Goal: Task Accomplishment & Management: Use online tool/utility

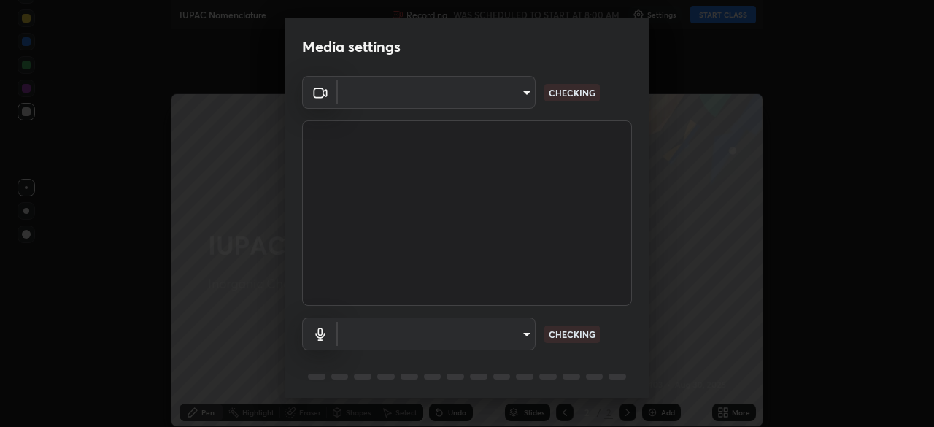
type input "9d859b0dc9df3993e45d71748640ef8916b2c21d6ac1b4416f64a69378af508e"
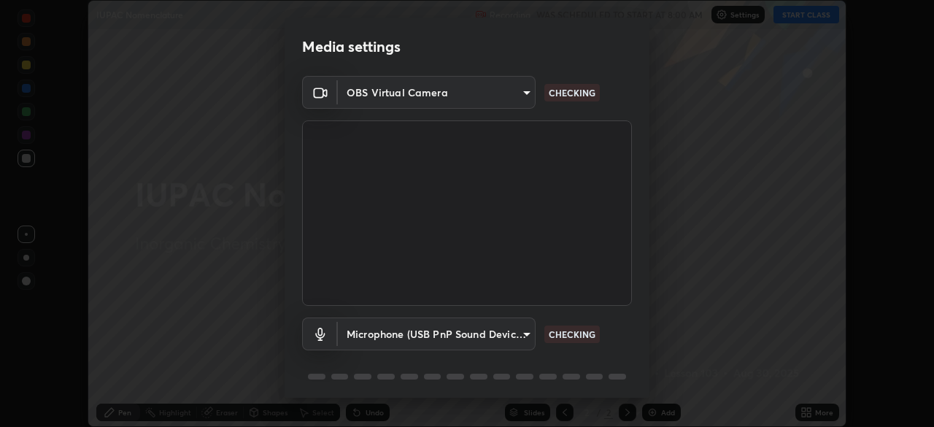
scroll to position [52, 0]
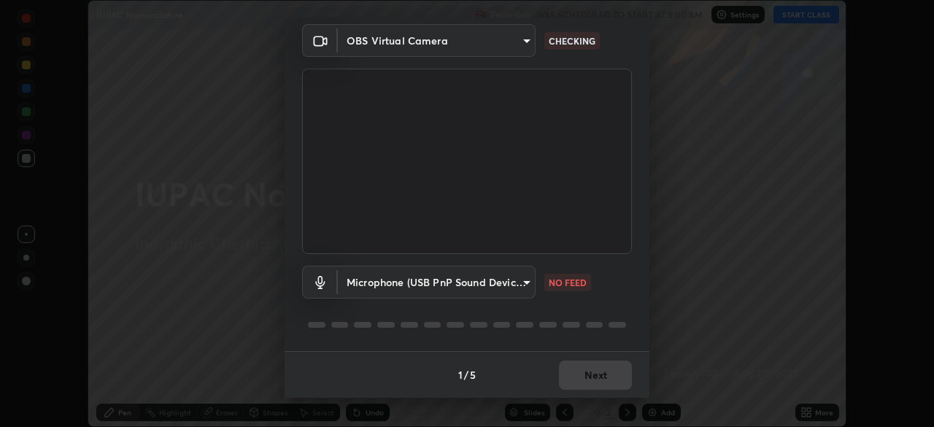
click at [525, 282] on body "Erase all IUPAC Nomenclature Recording WAS SCHEDULED TO START AT 8:00 AM Settin…" at bounding box center [467, 213] width 934 height 427
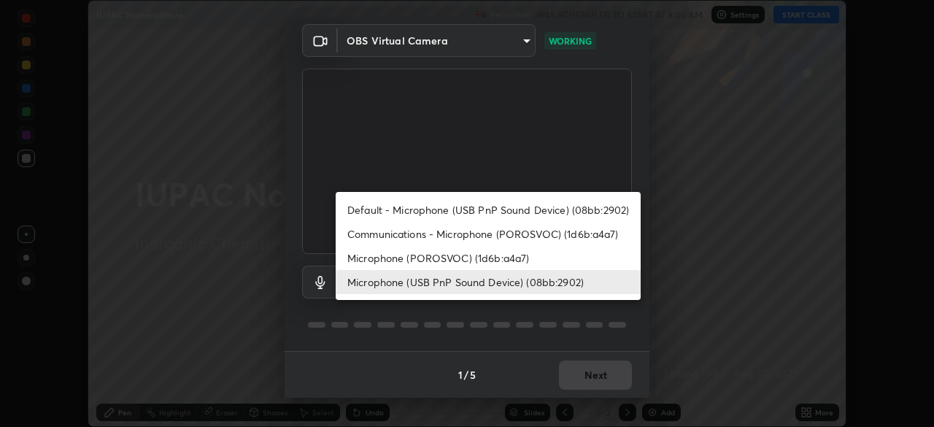
click at [531, 258] on li "Microphone (POROSVOC) (1d6b:a4a7)" at bounding box center [488, 258] width 305 height 24
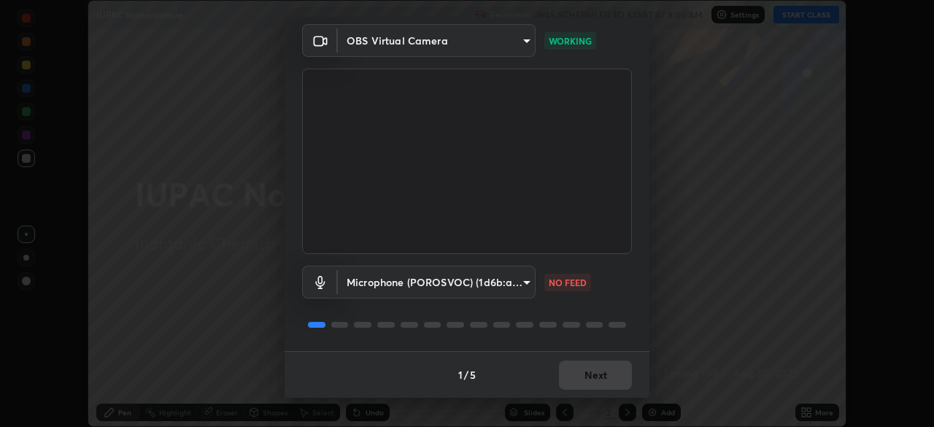
click at [513, 274] on body "Erase all IUPAC Nomenclature Recording WAS SCHEDULED TO START AT 8:00 AM Settin…" at bounding box center [467, 213] width 934 height 427
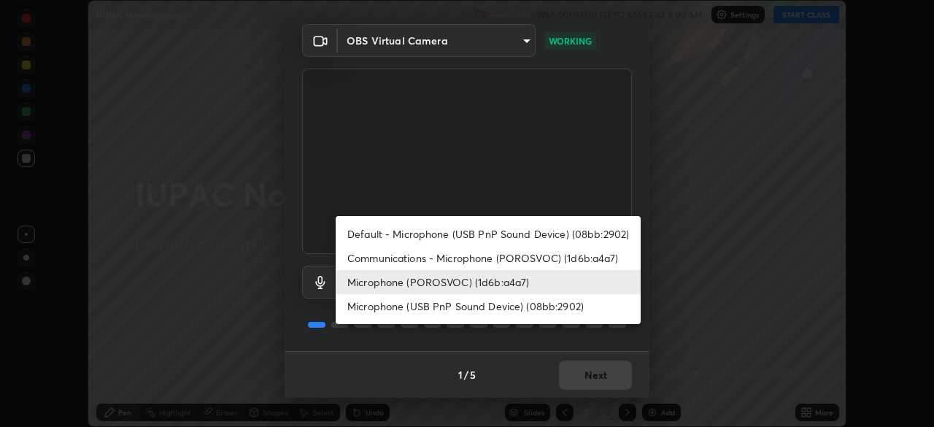
click at [527, 312] on li "Microphone (USB PnP Sound Device) (08bb:2902)" at bounding box center [488, 306] width 305 height 24
type input "4d26097e33b8ebea178fbc8b272f60208f53cf3a655a810c75e1aa622e542609"
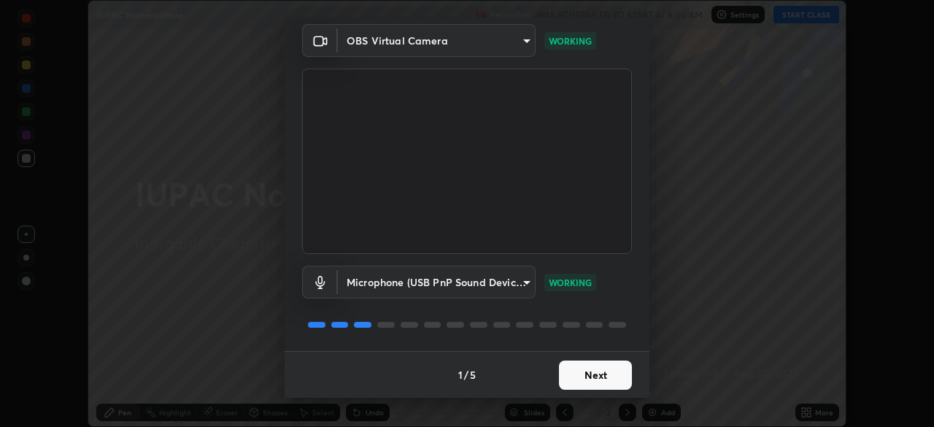
click at [605, 365] on button "Next" at bounding box center [595, 374] width 73 height 29
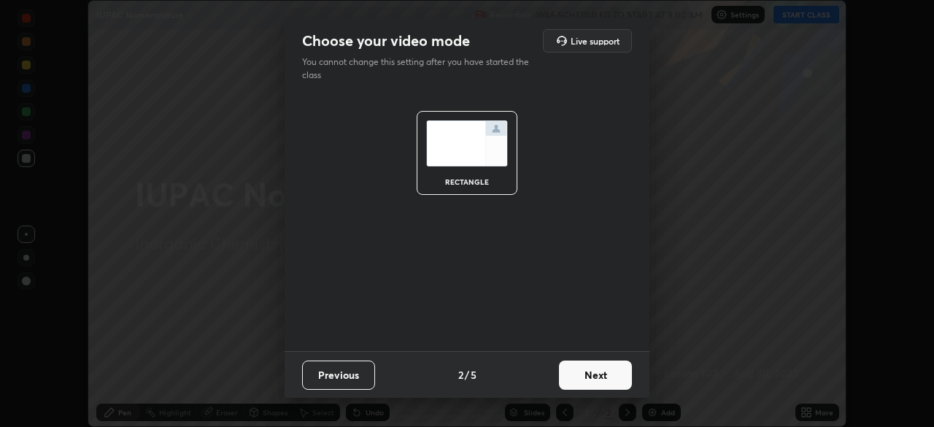
click at [614, 368] on button "Next" at bounding box center [595, 374] width 73 height 29
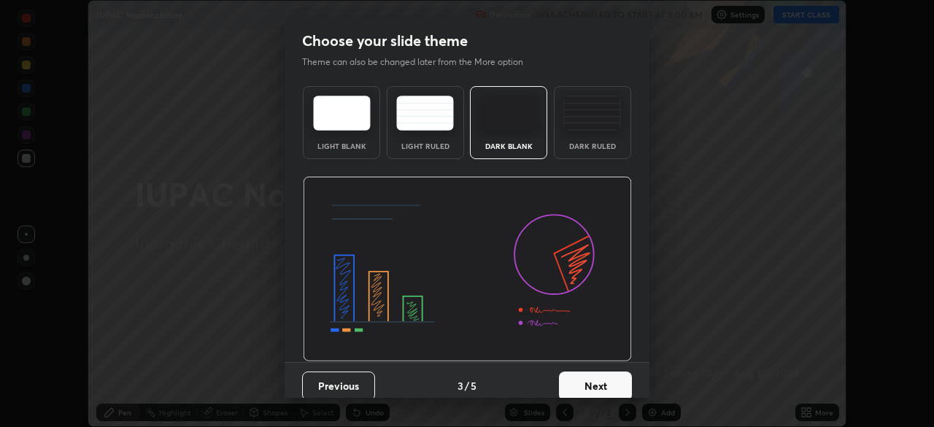
click at [619, 373] on button "Next" at bounding box center [595, 385] width 73 height 29
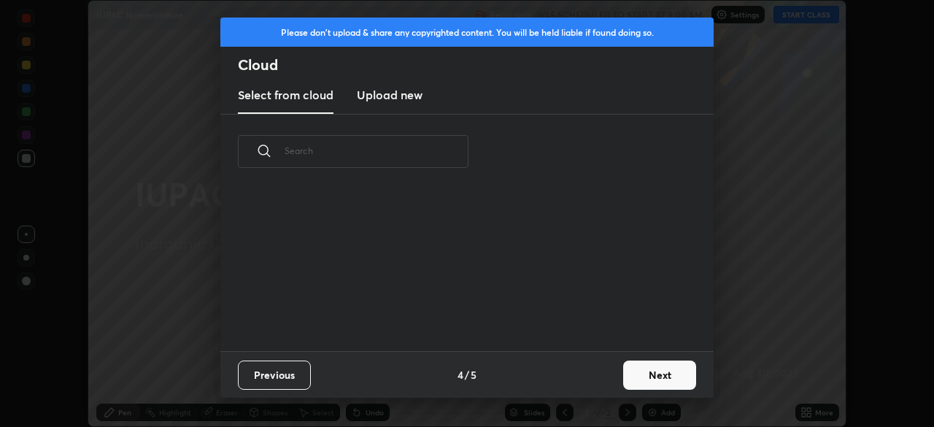
click at [648, 371] on button "Next" at bounding box center [659, 374] width 73 height 29
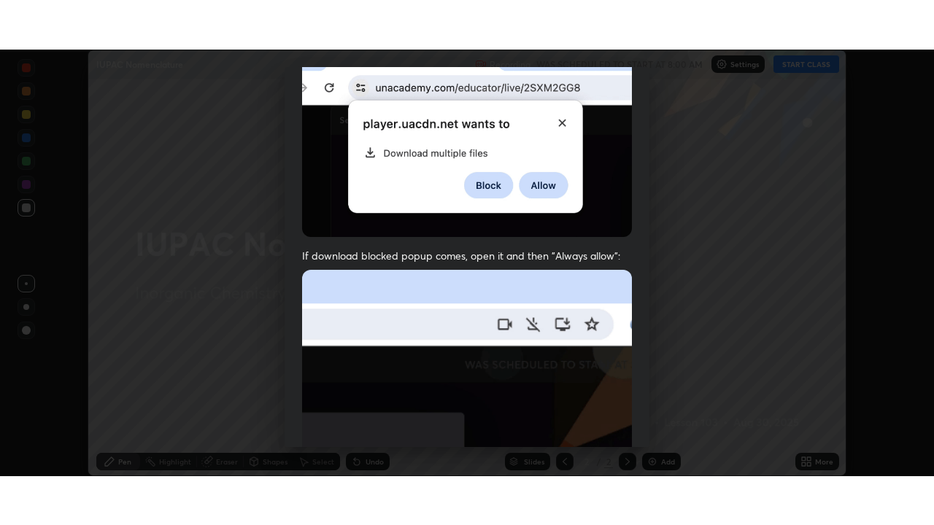
scroll to position [350, 0]
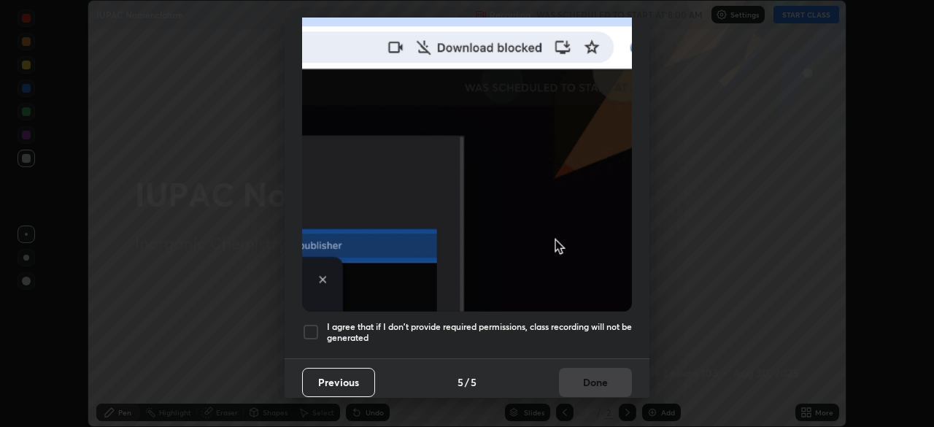
click at [485, 321] on h5 "I agree that if I don't provide required permissions, class recording will not …" at bounding box center [479, 332] width 305 height 23
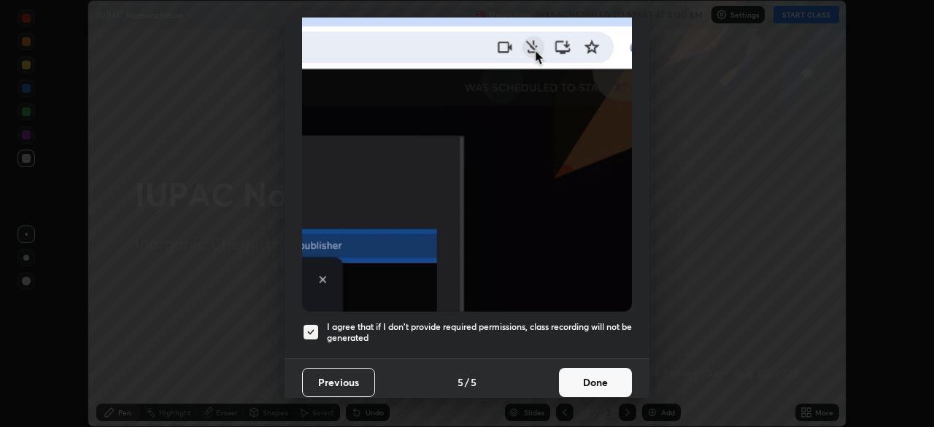
click at [590, 368] on button "Done" at bounding box center [595, 382] width 73 height 29
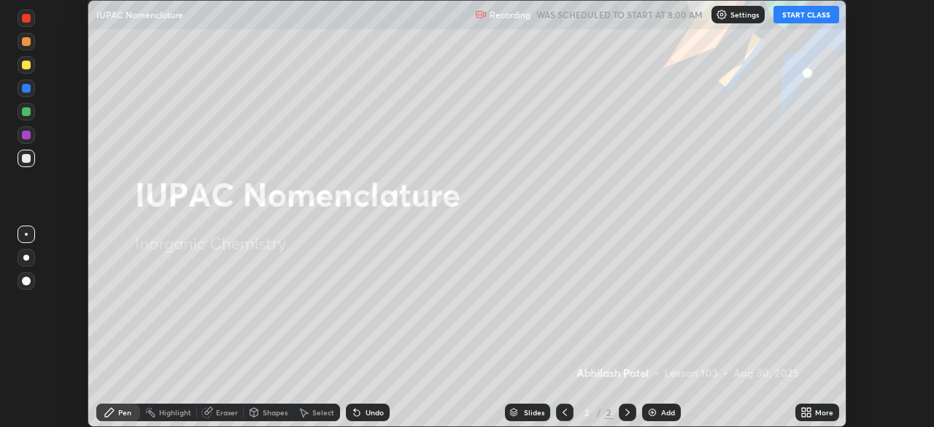
click at [815, 15] on button "START CLASS" at bounding box center [806, 15] width 66 height 18
click at [825, 413] on div "More" at bounding box center [824, 412] width 18 height 7
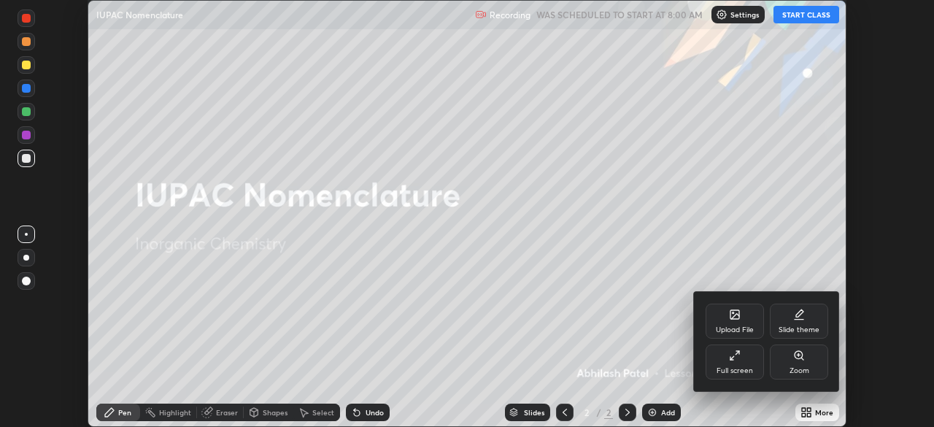
click at [736, 373] on div "Full screen" at bounding box center [735, 370] width 36 height 7
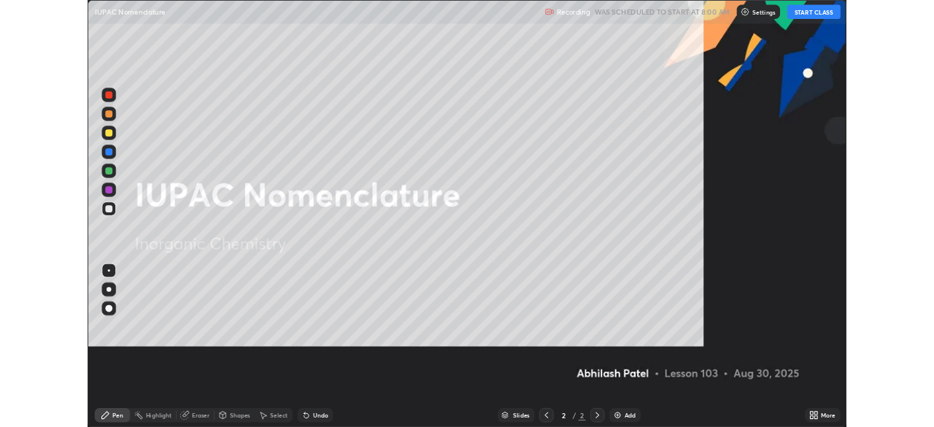
scroll to position [525, 934]
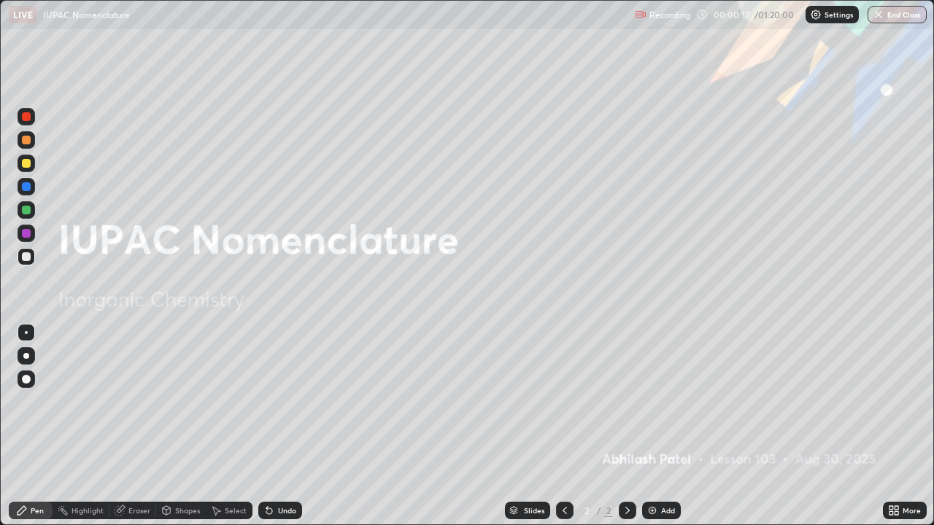
click at [661, 426] on div "Add" at bounding box center [668, 510] width 14 height 7
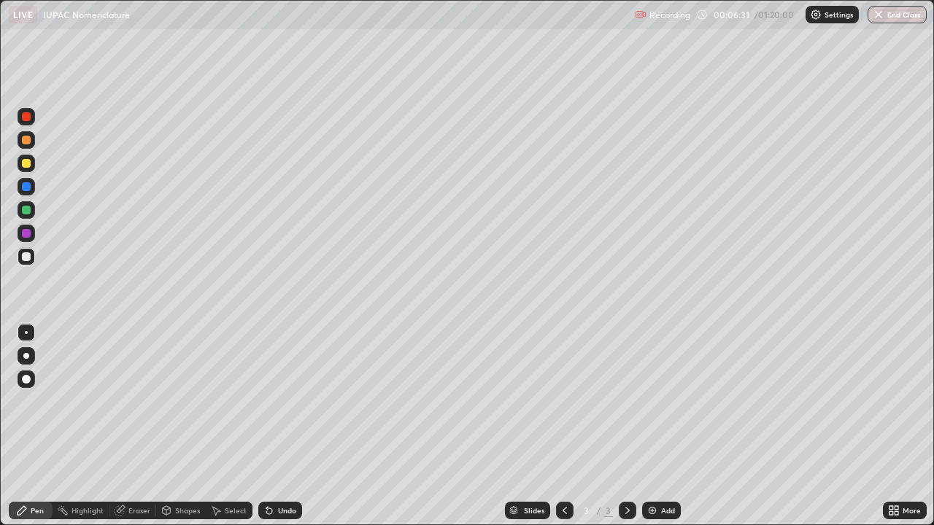
click at [26, 356] on div at bounding box center [26, 356] width 6 height 6
click at [293, 426] on div "Undo" at bounding box center [287, 510] width 18 height 7
click at [673, 426] on div "Add" at bounding box center [661, 511] width 39 height 18
click at [563, 426] on icon at bounding box center [565, 511] width 12 height 12
click at [170, 426] on div "Shapes" at bounding box center [181, 511] width 50 height 18
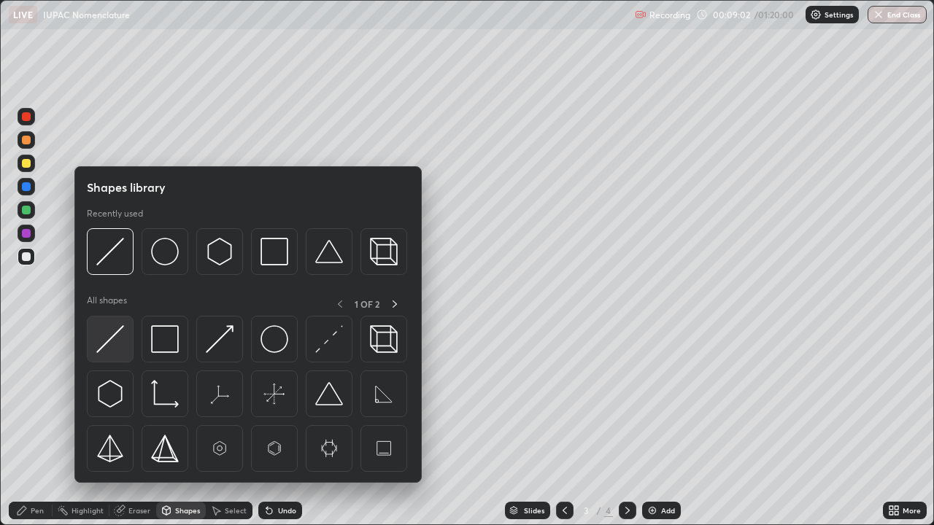
click at [119, 345] on img at bounding box center [110, 339] width 28 height 28
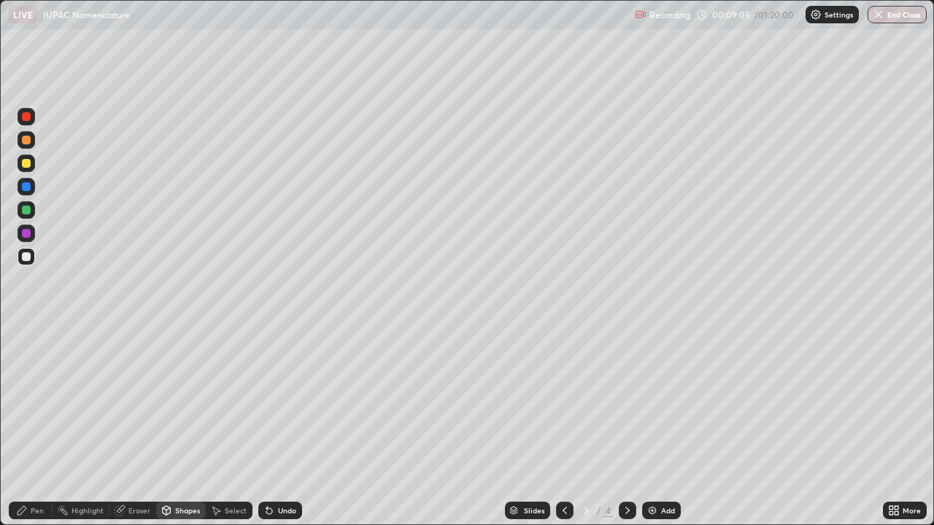
click at [35, 426] on div "Pen" at bounding box center [37, 510] width 13 height 7
click at [286, 426] on div "Undo" at bounding box center [287, 510] width 18 height 7
click at [137, 426] on div "Eraser" at bounding box center [139, 510] width 22 height 7
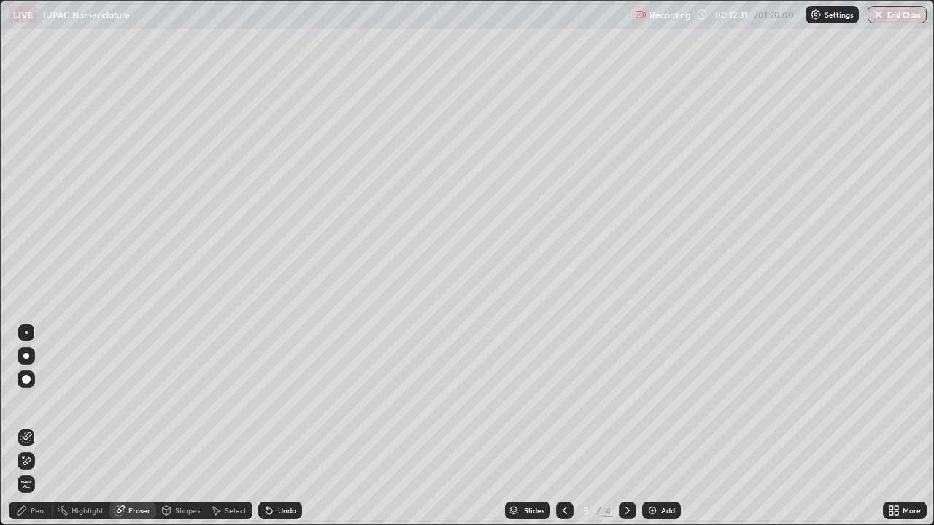
click at [35, 426] on div "Pen" at bounding box center [37, 510] width 13 height 7
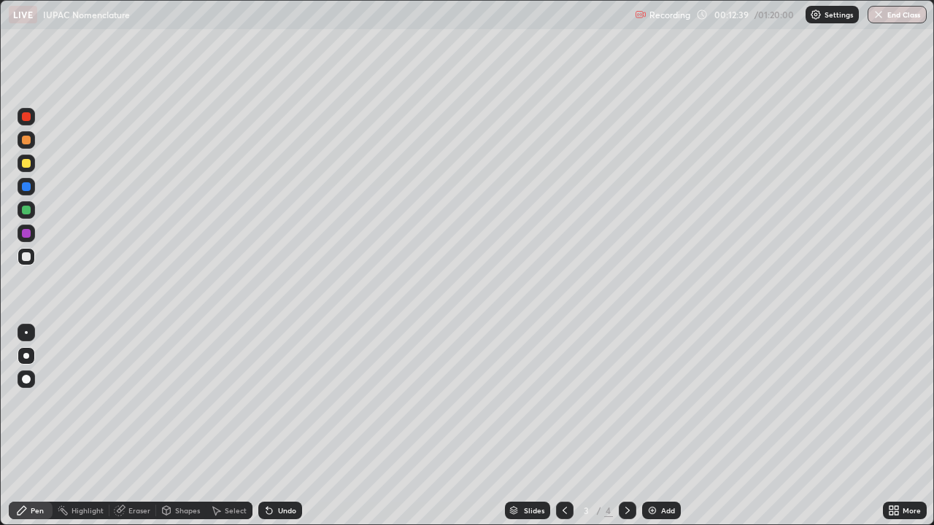
click at [130, 426] on div "Eraser" at bounding box center [139, 510] width 22 height 7
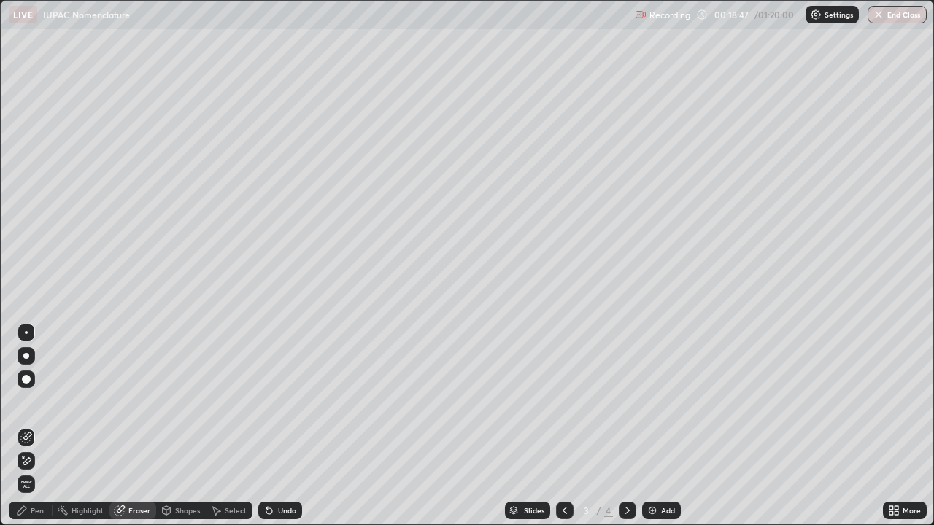
click at [137, 426] on div "Eraser" at bounding box center [139, 510] width 22 height 7
click at [37, 426] on div "Pen" at bounding box center [37, 510] width 13 height 7
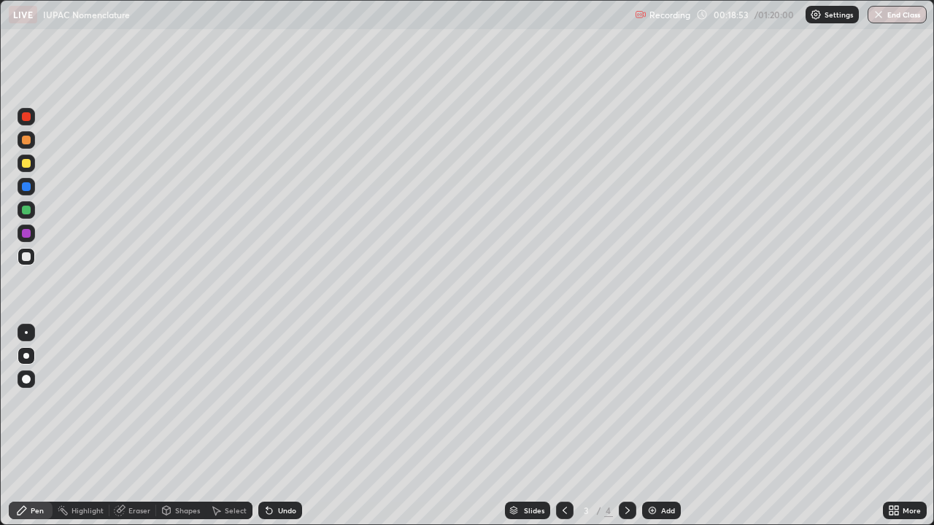
click at [665, 426] on div "Add" at bounding box center [661, 511] width 39 height 18
click at [562, 426] on div at bounding box center [565, 511] width 18 height 18
click at [145, 426] on div "Eraser" at bounding box center [132, 511] width 47 height 18
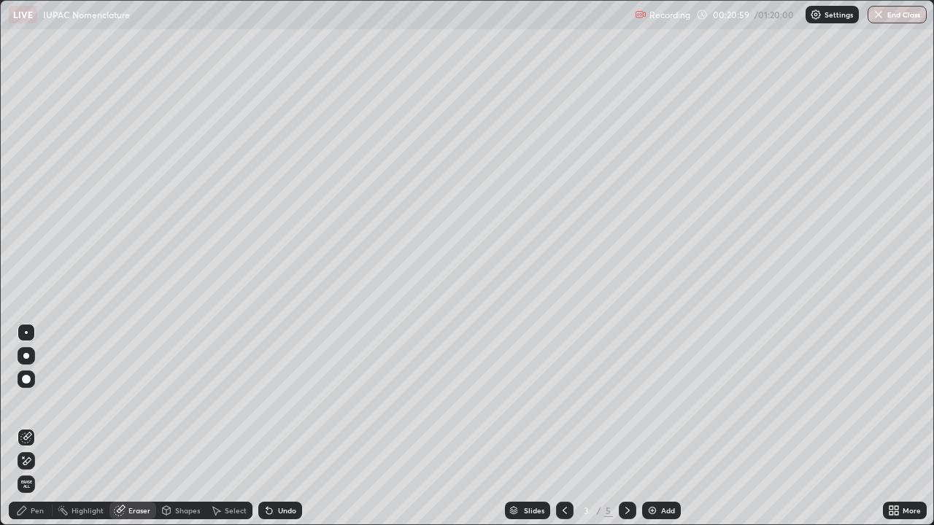
click at [44, 426] on div "Pen" at bounding box center [31, 511] width 44 height 18
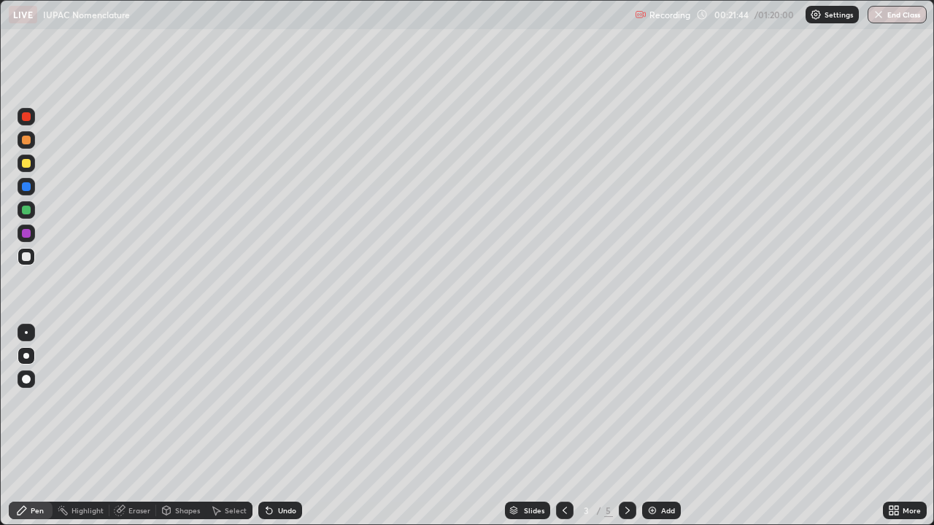
click at [278, 426] on div "Undo" at bounding box center [287, 510] width 18 height 7
click at [280, 426] on div "Undo" at bounding box center [287, 510] width 18 height 7
click at [282, 426] on div "Undo" at bounding box center [287, 510] width 18 height 7
click at [294, 426] on div "Undo" at bounding box center [280, 511] width 44 height 18
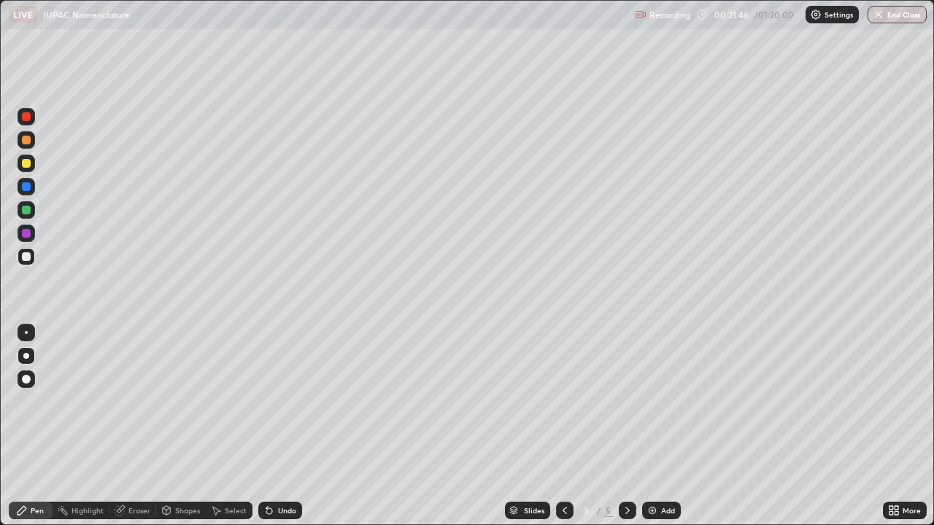
click at [287, 426] on div "Undo" at bounding box center [287, 510] width 18 height 7
click at [284, 426] on div "Undo" at bounding box center [280, 511] width 44 height 18
click at [138, 426] on div "Eraser" at bounding box center [139, 510] width 22 height 7
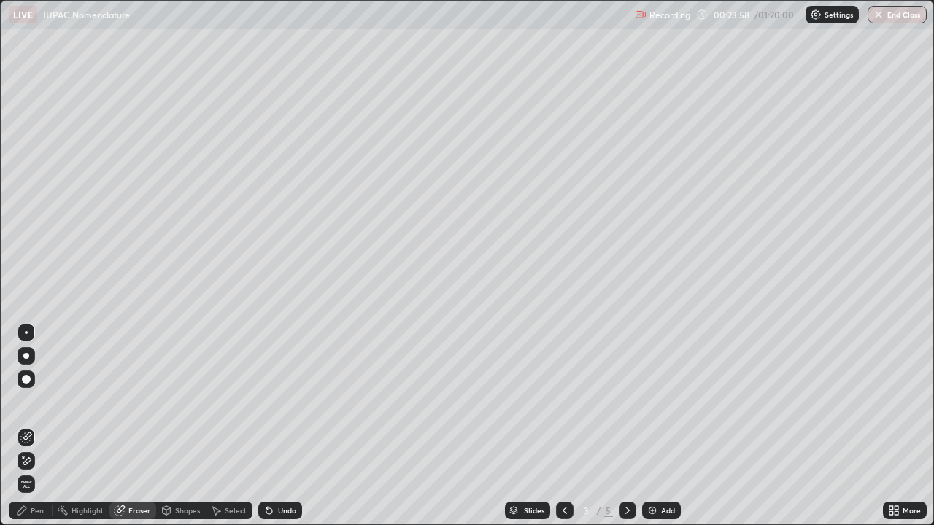
click at [134, 426] on div "Eraser" at bounding box center [139, 510] width 22 height 7
click at [42, 426] on div "Pen" at bounding box center [37, 510] width 13 height 7
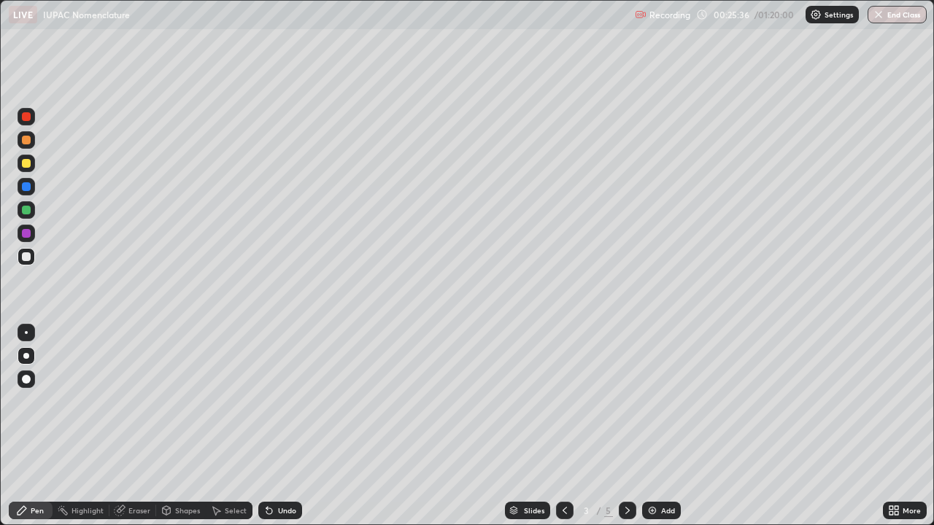
click at [36, 426] on div "Pen" at bounding box center [37, 510] width 13 height 7
click at [34, 169] on div at bounding box center [27, 164] width 18 height 18
click at [238, 426] on div "Select" at bounding box center [236, 510] width 22 height 7
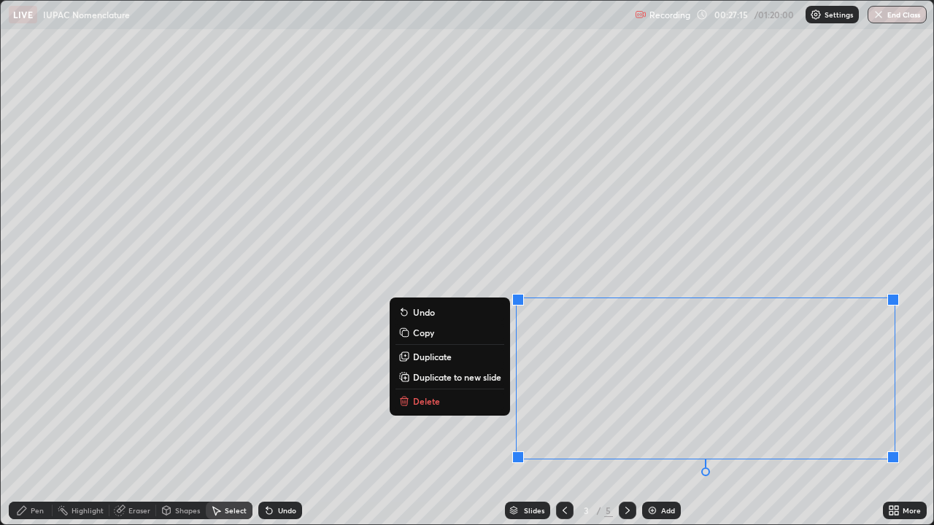
click at [803, 247] on div "0 ° Undo Copy Duplicate Duplicate to new slide Delete" at bounding box center [467, 263] width 932 height 524
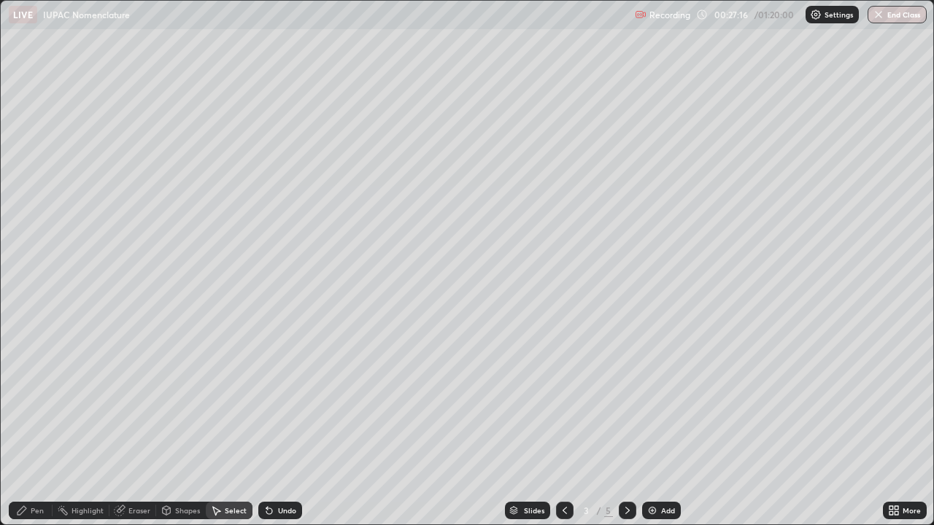
click at [24, 426] on icon at bounding box center [22, 511] width 12 height 12
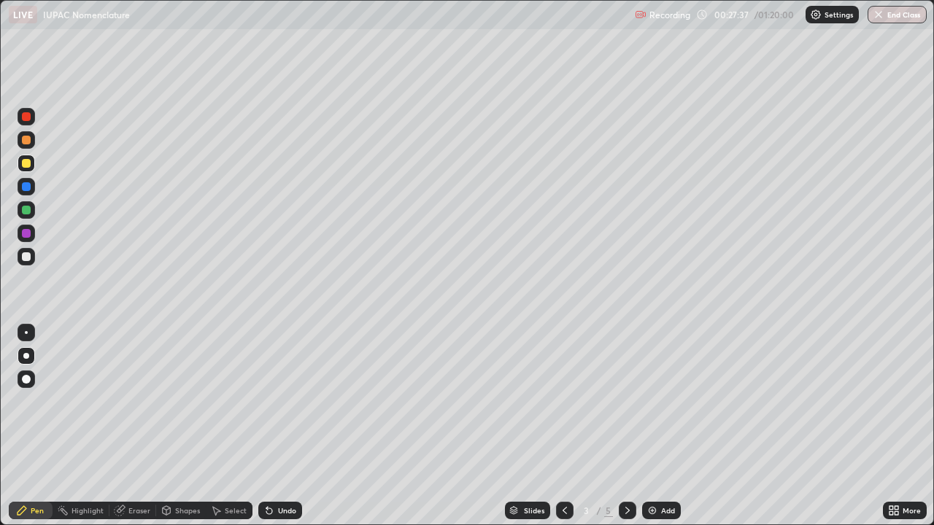
click at [133, 426] on div "Eraser" at bounding box center [139, 510] width 22 height 7
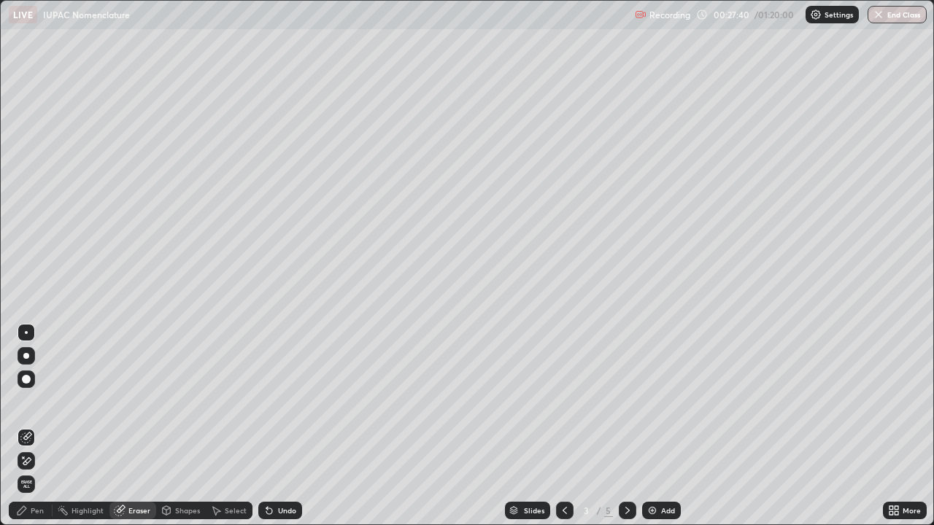
click at [23, 426] on icon at bounding box center [23, 457] width 1 height 1
click at [38, 426] on div "Pen" at bounding box center [37, 510] width 13 height 7
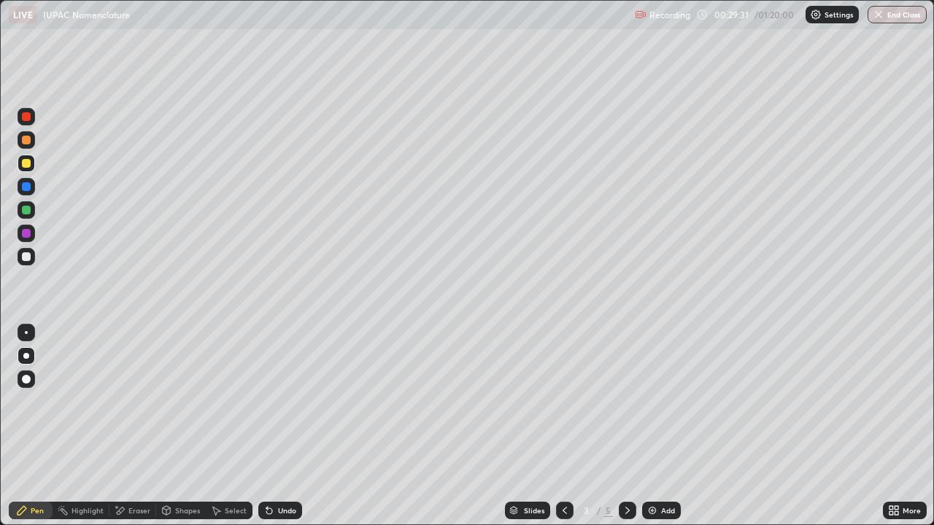
click at [225, 426] on div "Select" at bounding box center [236, 510] width 22 height 7
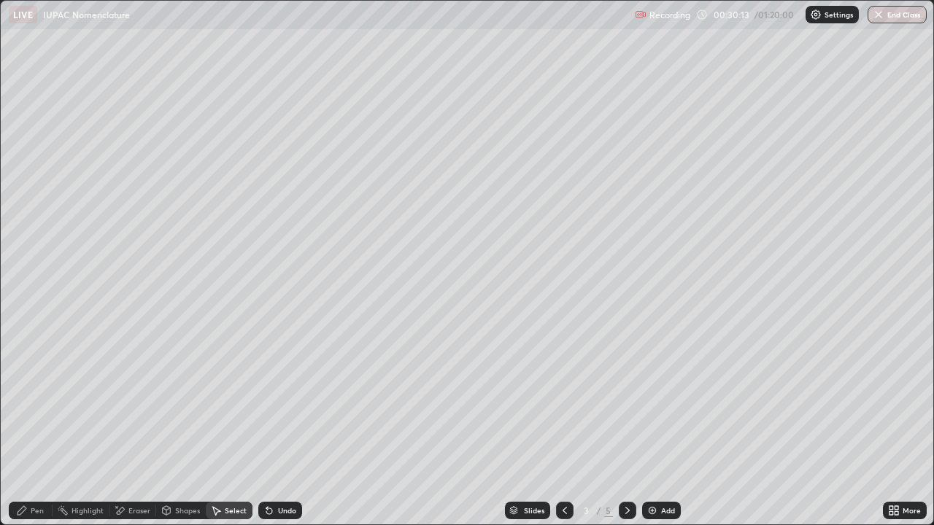
click at [218, 426] on icon at bounding box center [216, 511] width 12 height 12
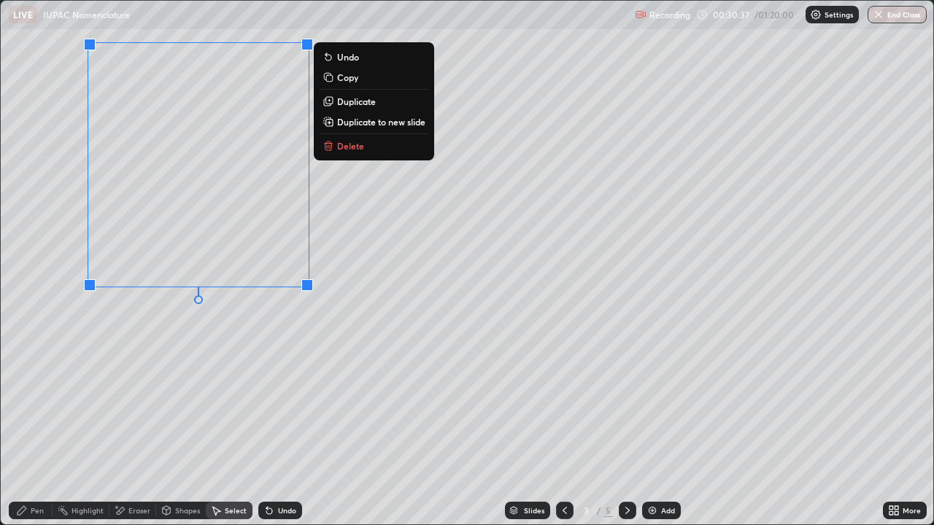
click at [212, 398] on div "0 ° Undo Copy Duplicate Duplicate to new slide Delete" at bounding box center [467, 263] width 932 height 524
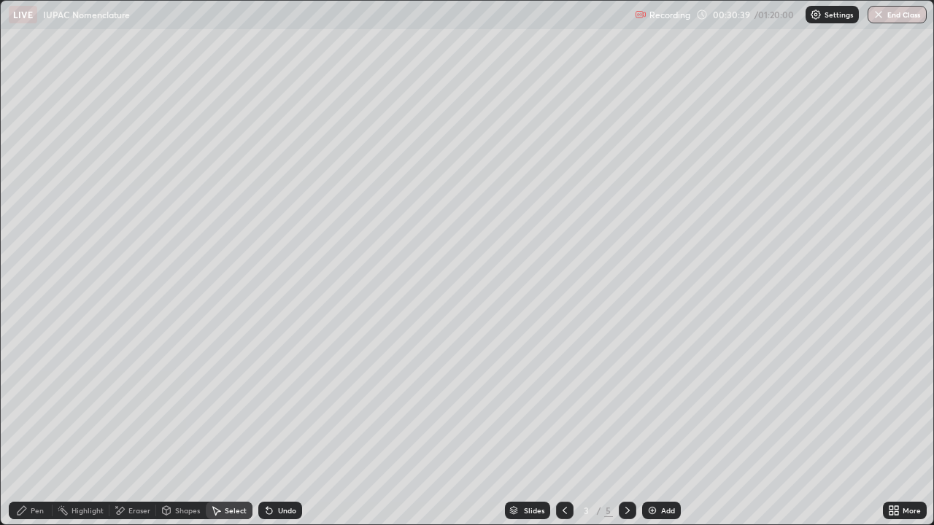
click at [158, 374] on div "0 ° Undo Copy Duplicate Duplicate to new slide Delete" at bounding box center [467, 263] width 932 height 524
click at [33, 426] on div "Pen" at bounding box center [37, 510] width 13 height 7
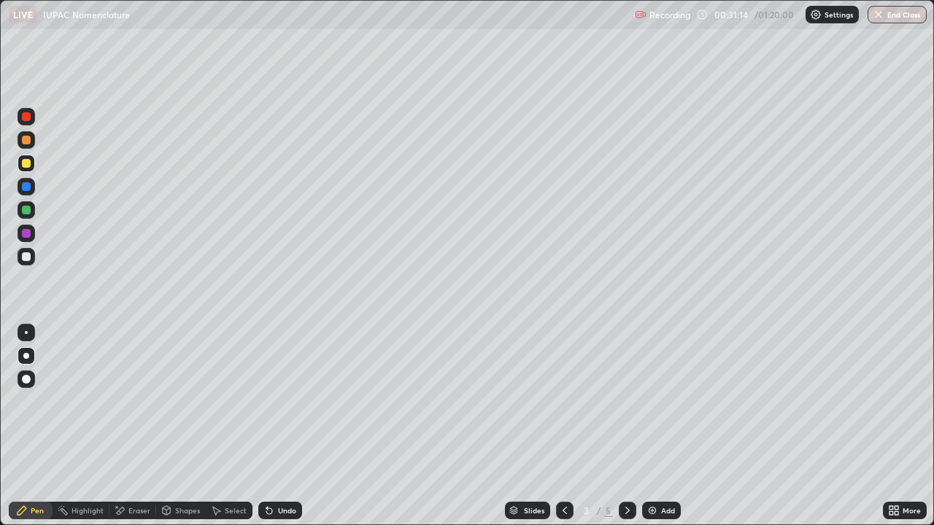
click at [287, 426] on div "Undo" at bounding box center [287, 510] width 18 height 7
click at [290, 426] on div "Undo" at bounding box center [287, 510] width 18 height 7
click at [291, 426] on div "Undo" at bounding box center [280, 511] width 44 height 18
click at [296, 426] on div "Undo" at bounding box center [280, 511] width 44 height 18
click at [285, 426] on div "Undo" at bounding box center [280, 511] width 44 height 18
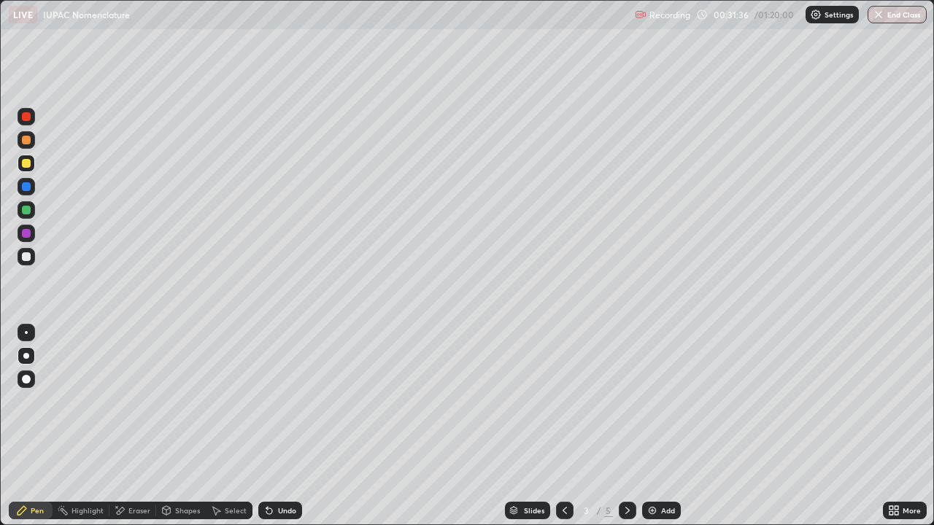
click at [290, 426] on div "Undo" at bounding box center [287, 510] width 18 height 7
click at [287, 426] on div "Undo" at bounding box center [287, 510] width 18 height 7
click at [284, 426] on div "Undo" at bounding box center [287, 510] width 18 height 7
click at [279, 426] on div "Undo" at bounding box center [287, 510] width 18 height 7
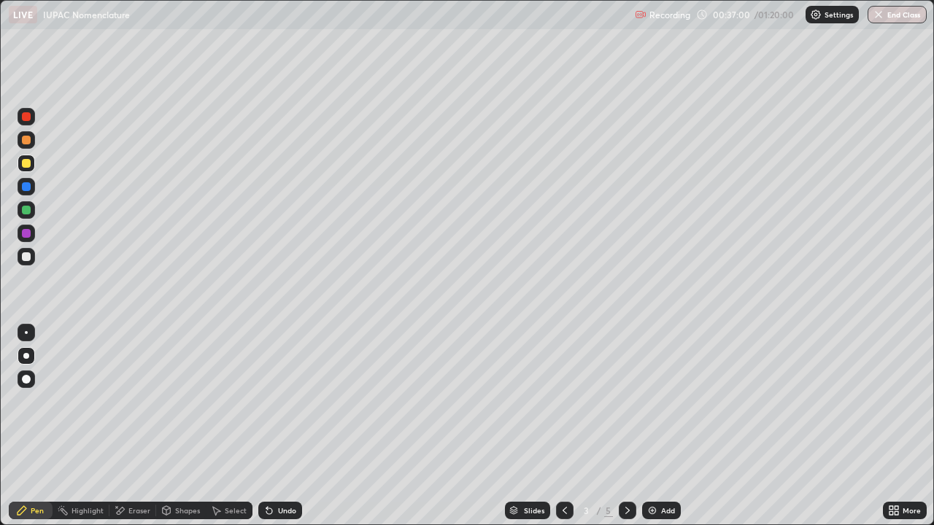
click at [278, 426] on div "Undo" at bounding box center [287, 510] width 18 height 7
click at [275, 426] on div "Undo" at bounding box center [280, 511] width 44 height 18
click at [285, 426] on div "Undo" at bounding box center [287, 510] width 18 height 7
click at [282, 426] on div "Undo" at bounding box center [287, 510] width 18 height 7
click at [279, 426] on div "Undo" at bounding box center [287, 510] width 18 height 7
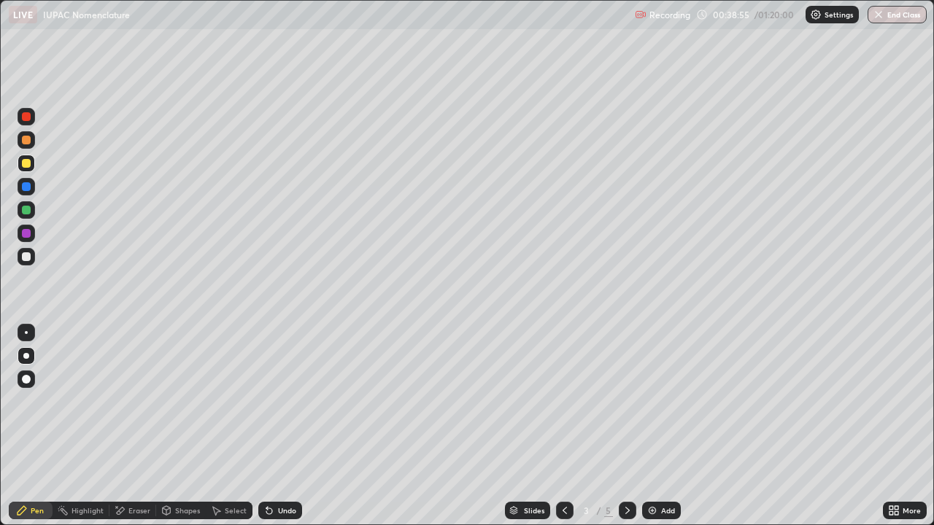
click at [282, 426] on div "Undo" at bounding box center [280, 511] width 44 height 18
click at [287, 426] on div "Undo" at bounding box center [287, 510] width 18 height 7
click at [290, 426] on div "Undo" at bounding box center [280, 511] width 44 height 18
click at [293, 426] on div "Undo" at bounding box center [287, 510] width 18 height 7
click at [293, 426] on div "Undo" at bounding box center [280, 511] width 44 height 18
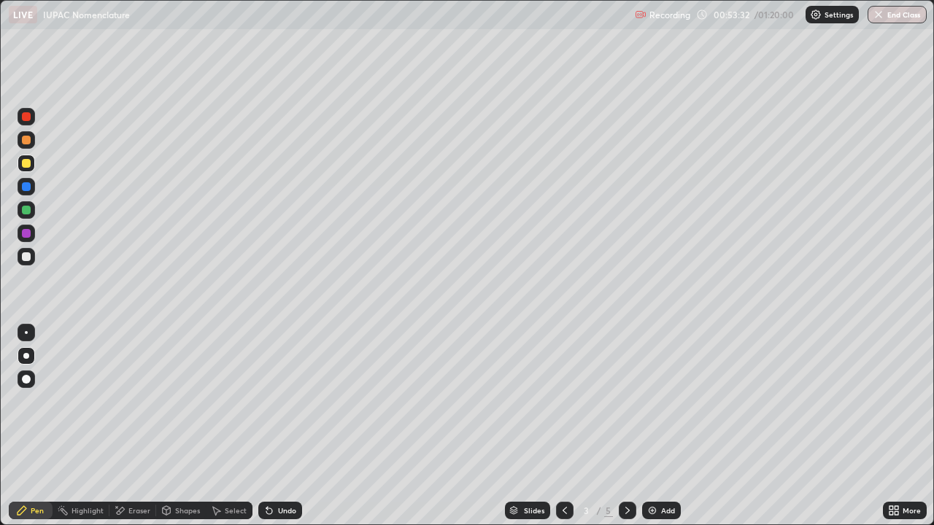
click at [287, 426] on div "Undo" at bounding box center [280, 511] width 44 height 18
click at [285, 426] on div "Undo" at bounding box center [280, 511] width 44 height 18
click at [665, 426] on div "Add" at bounding box center [661, 511] width 39 height 18
click at [188, 426] on div "Shapes" at bounding box center [181, 511] width 50 height 18
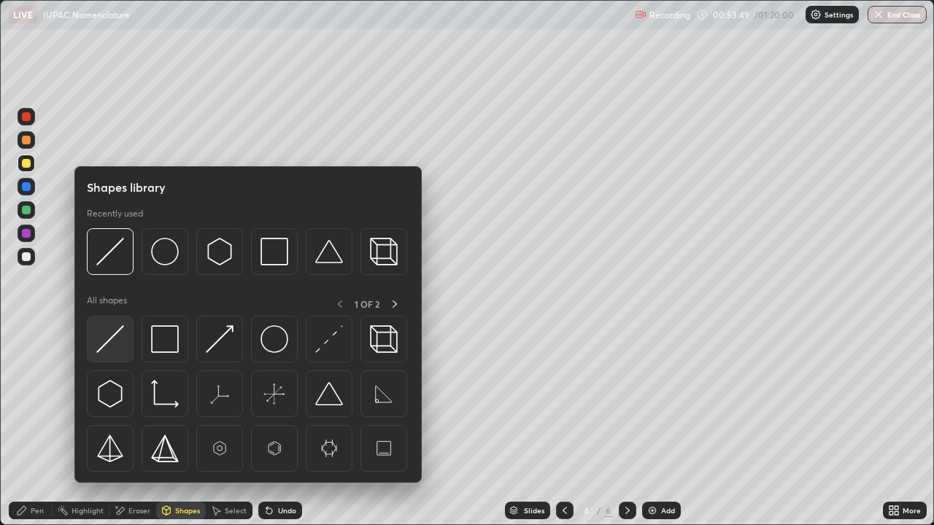
click at [120, 343] on img at bounding box center [110, 339] width 28 height 28
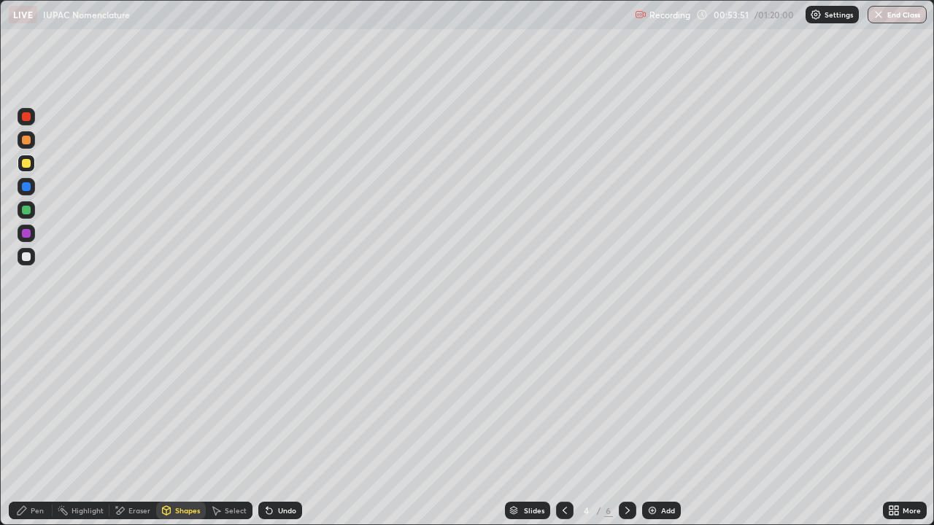
click at [46, 426] on div "Pen" at bounding box center [31, 511] width 44 height 18
click at [569, 426] on div at bounding box center [565, 511] width 18 height 18
click at [622, 426] on icon at bounding box center [628, 511] width 12 height 12
click at [282, 426] on div "Undo" at bounding box center [287, 510] width 18 height 7
click at [563, 426] on icon at bounding box center [565, 510] width 4 height 7
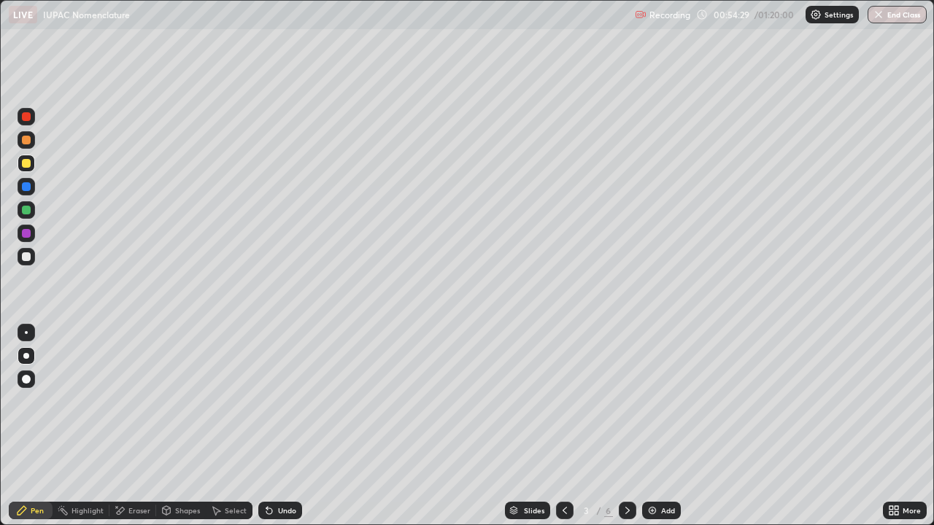
click at [626, 426] on icon at bounding box center [628, 511] width 12 height 12
click at [177, 426] on div "Shapes" at bounding box center [181, 511] width 50 height 18
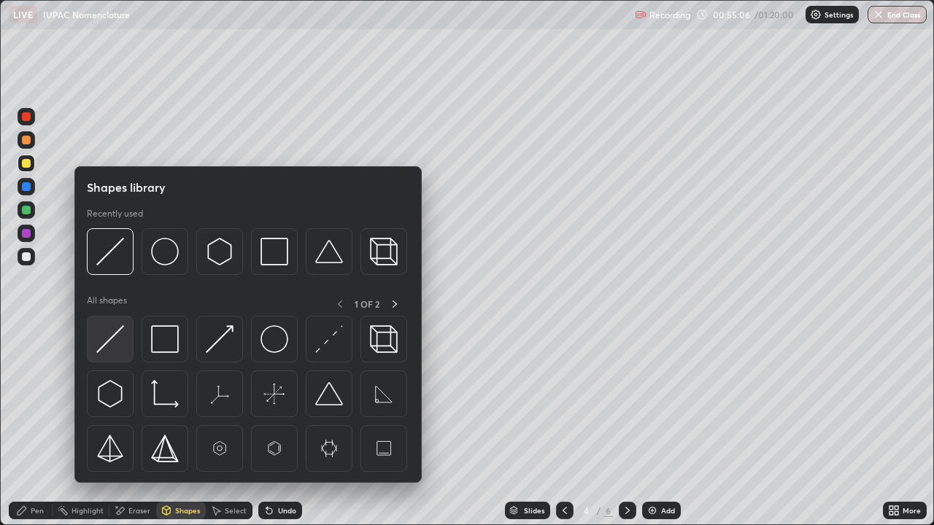
click at [120, 347] on img at bounding box center [110, 339] width 28 height 28
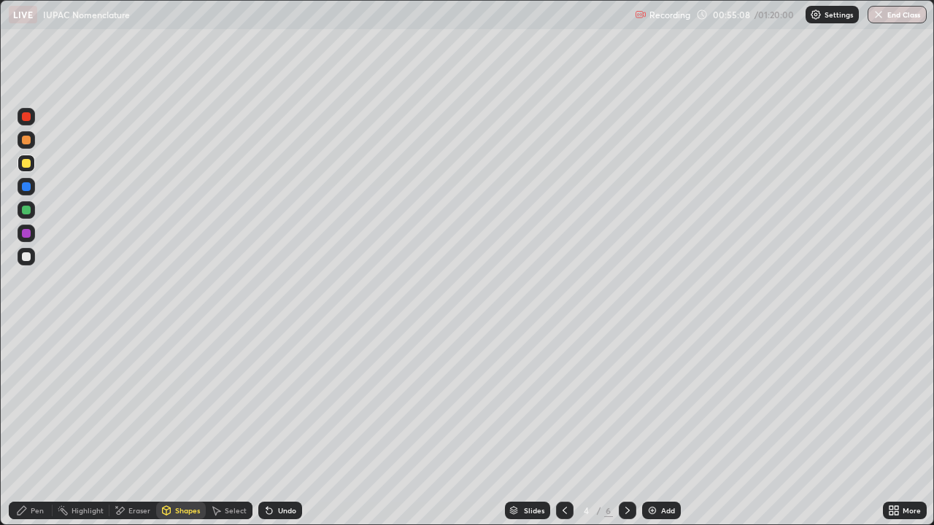
click at [39, 426] on div "Pen" at bounding box center [31, 511] width 44 height 18
click at [563, 426] on icon at bounding box center [565, 511] width 12 height 12
click at [633, 426] on div at bounding box center [628, 511] width 18 height 18
click at [563, 426] on icon at bounding box center [565, 511] width 12 height 12
click at [621, 426] on div at bounding box center [628, 510] width 18 height 29
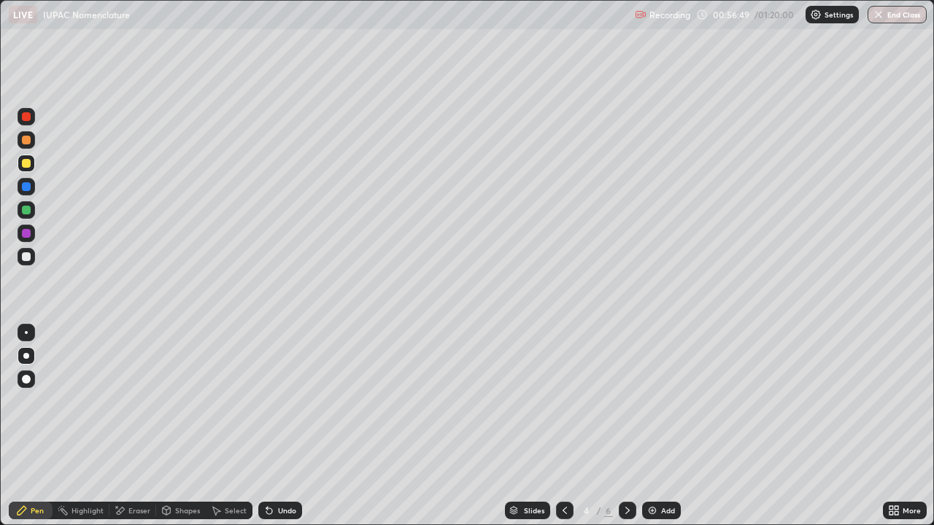
click at [31, 255] on div at bounding box center [27, 257] width 18 height 18
click at [279, 426] on div "Undo" at bounding box center [287, 510] width 18 height 7
click at [563, 426] on icon at bounding box center [565, 511] width 12 height 12
click at [568, 426] on icon at bounding box center [565, 511] width 12 height 12
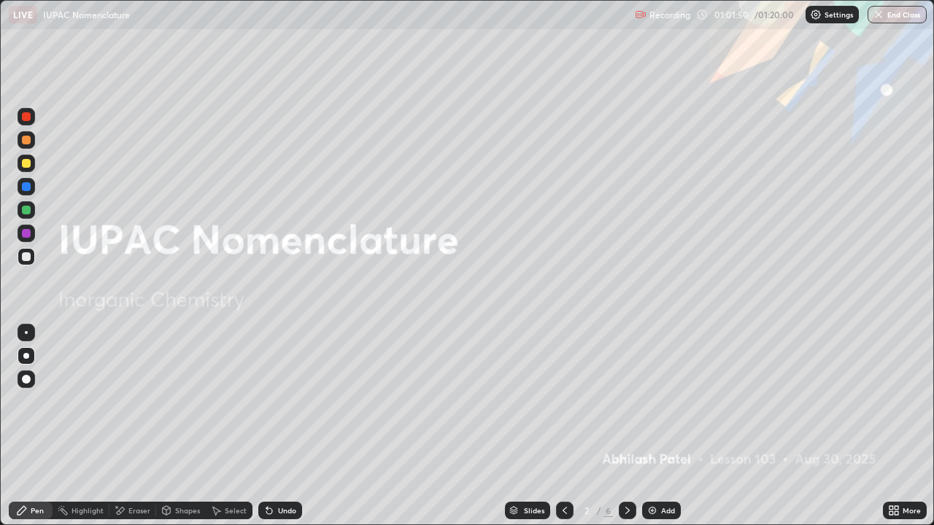
click at [633, 426] on div at bounding box center [628, 511] width 18 height 18
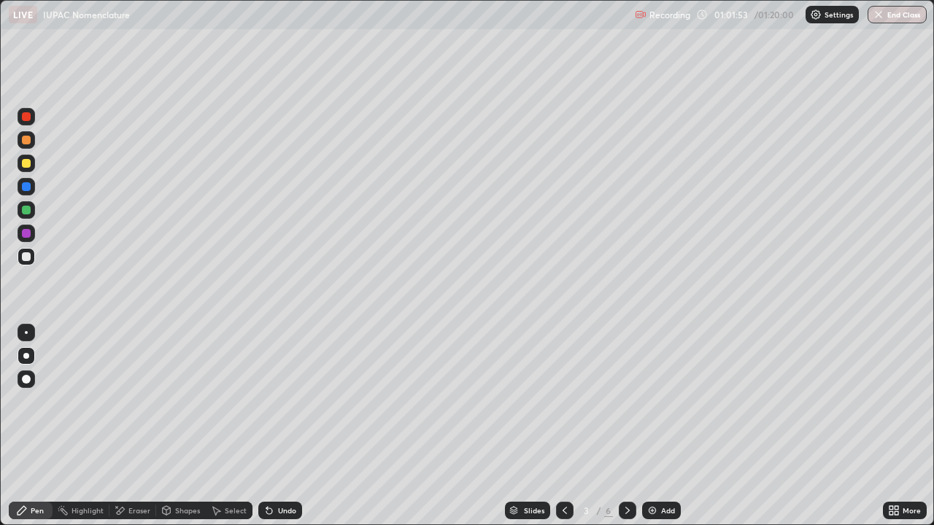
click at [626, 426] on icon at bounding box center [628, 511] width 12 height 12
click at [266, 426] on icon at bounding box center [266, 507] width 1 height 1
click at [290, 426] on div "Undo" at bounding box center [280, 511] width 44 height 18
click at [29, 237] on div at bounding box center [27, 234] width 18 height 18
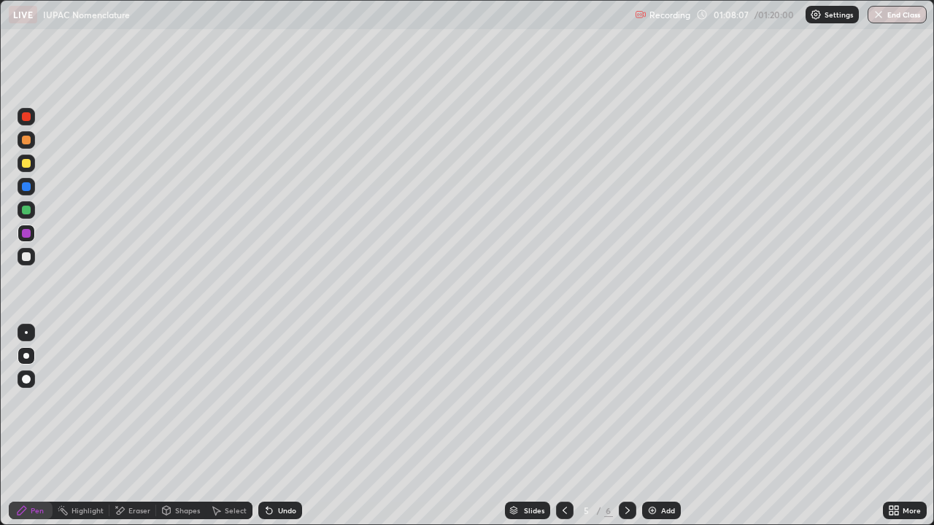
click at [281, 426] on div "Undo" at bounding box center [287, 510] width 18 height 7
click at [284, 426] on div "Undo" at bounding box center [287, 510] width 18 height 7
click at [279, 426] on div "Undo" at bounding box center [280, 511] width 44 height 18
click at [282, 426] on div "Undo" at bounding box center [287, 510] width 18 height 7
click at [24, 262] on div at bounding box center [27, 257] width 18 height 18
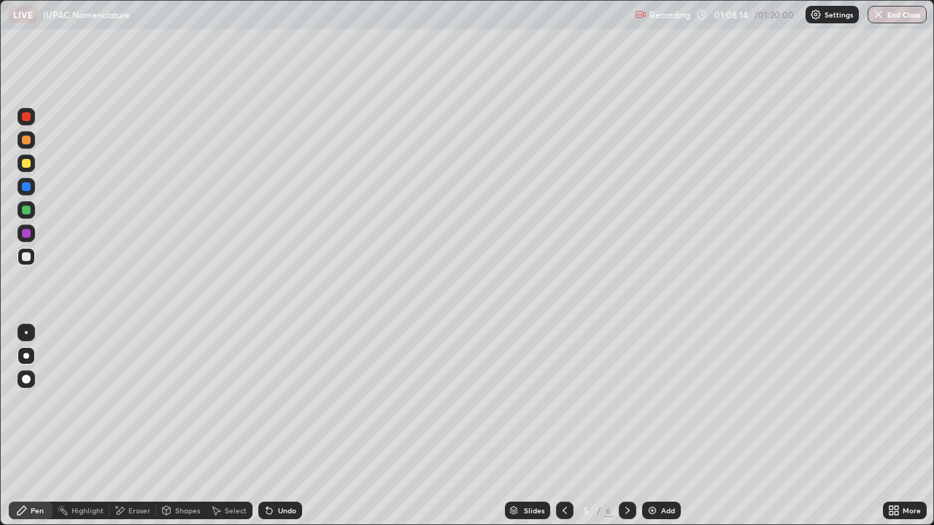
click at [280, 426] on div "Undo" at bounding box center [280, 511] width 44 height 18
click at [289, 426] on div "Undo" at bounding box center [287, 510] width 18 height 7
click at [286, 426] on div "Undo" at bounding box center [287, 510] width 18 height 7
click at [273, 426] on div "Undo" at bounding box center [280, 511] width 44 height 18
click at [128, 426] on div "Eraser" at bounding box center [132, 511] width 47 height 18
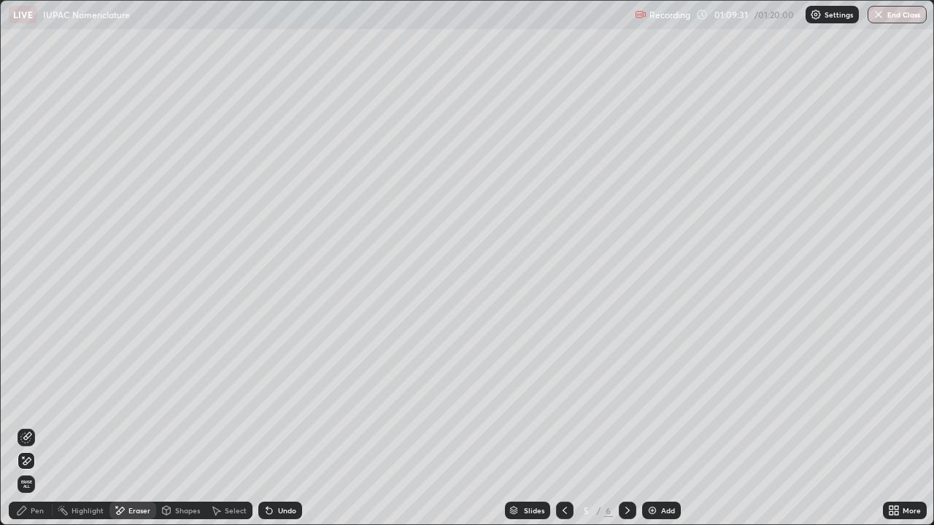
click at [233, 426] on div "Select" at bounding box center [236, 510] width 22 height 7
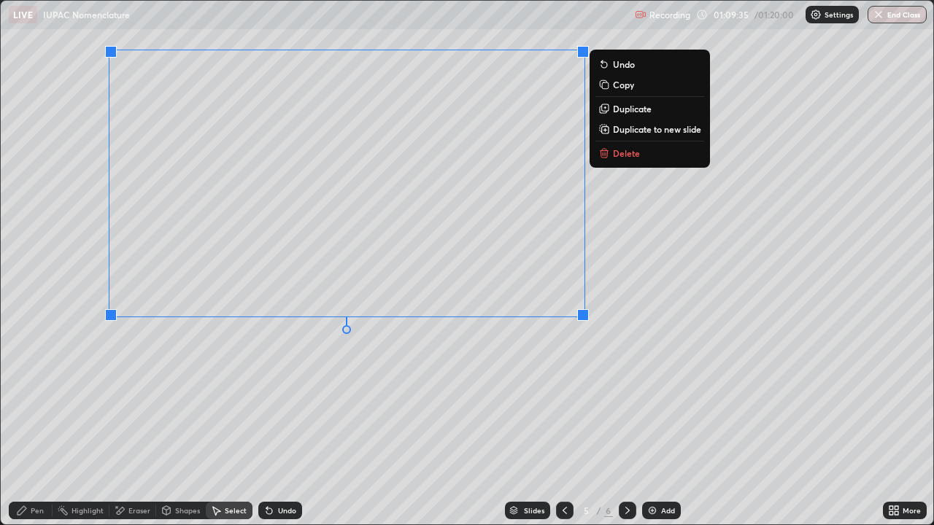
click at [560, 383] on div "0 ° Undo Copy Duplicate Duplicate to new slide Delete" at bounding box center [467, 263] width 932 height 524
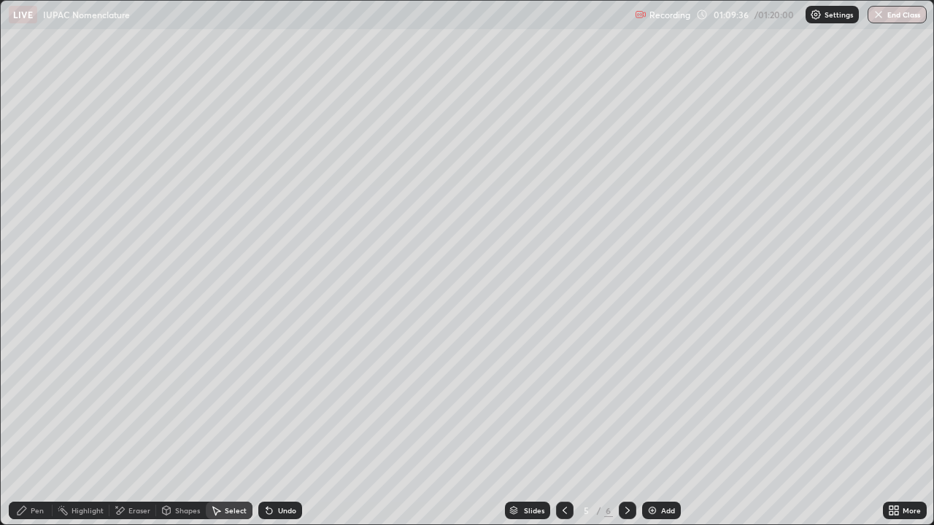
click at [36, 426] on div "Pen" at bounding box center [37, 510] width 13 height 7
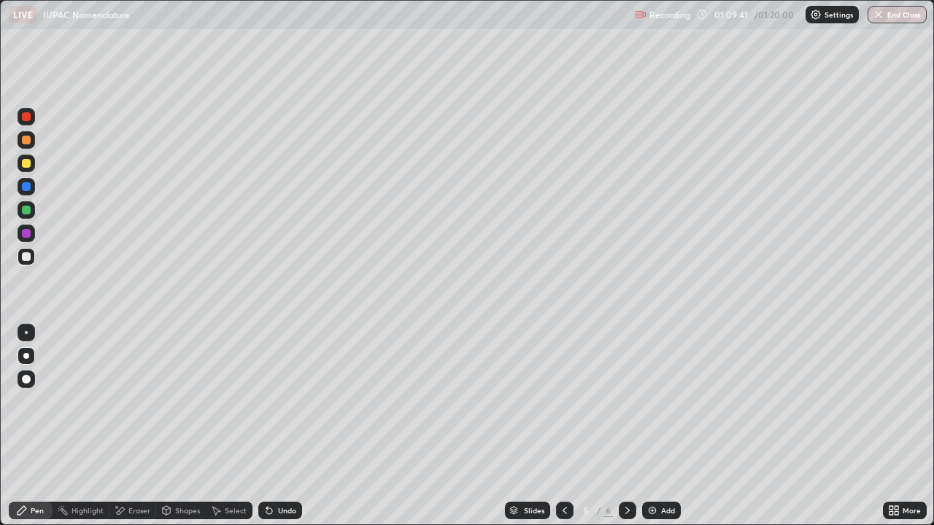
click at [290, 426] on div "Undo" at bounding box center [287, 510] width 18 height 7
click at [285, 426] on div "Undo" at bounding box center [280, 511] width 44 height 18
click at [281, 426] on div "Undo" at bounding box center [280, 511] width 44 height 18
click at [286, 426] on div "Undo" at bounding box center [280, 511] width 44 height 18
click at [284, 426] on div "Undo" at bounding box center [280, 511] width 44 height 18
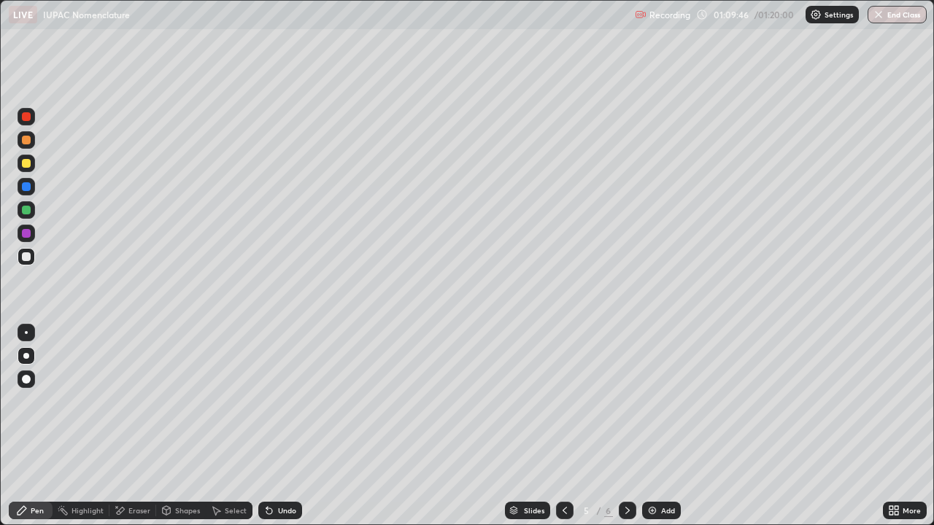
click at [284, 426] on div "Undo" at bounding box center [280, 511] width 44 height 18
click at [282, 426] on div "Undo" at bounding box center [287, 510] width 18 height 7
click at [282, 426] on div "Undo" at bounding box center [280, 511] width 44 height 18
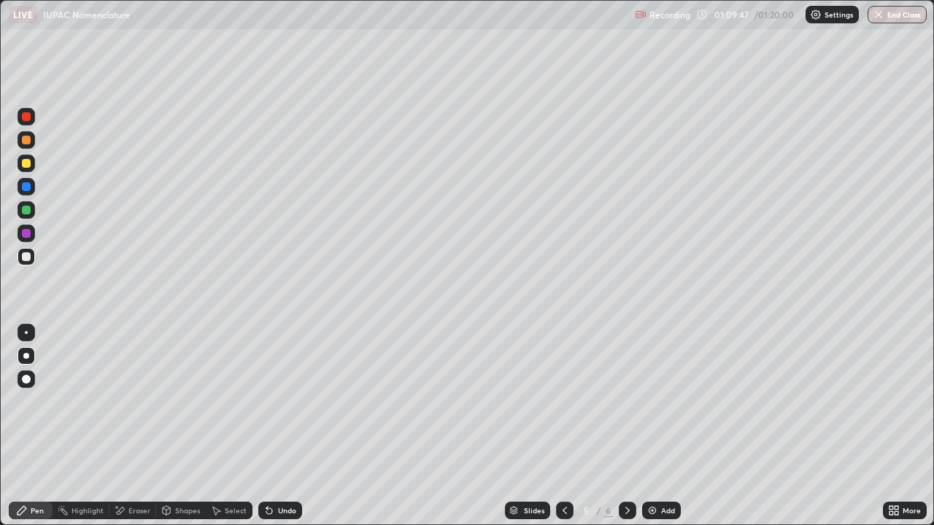
click at [282, 426] on div "Undo" at bounding box center [280, 511] width 44 height 18
click at [279, 426] on div "Undo" at bounding box center [280, 511] width 44 height 18
click at [278, 426] on div "Undo" at bounding box center [280, 511] width 44 height 18
click at [274, 426] on div "Undo" at bounding box center [280, 511] width 44 height 18
click at [280, 426] on div "Undo" at bounding box center [280, 511] width 44 height 18
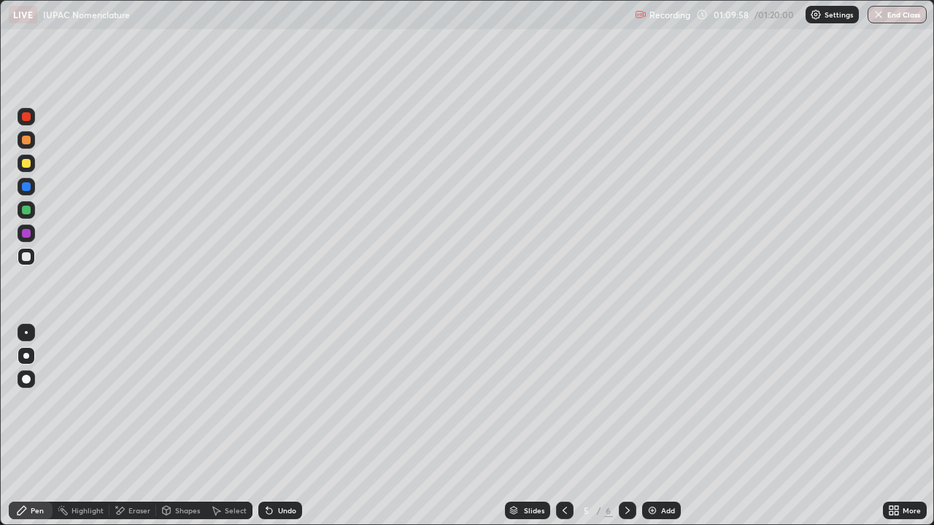
click at [277, 426] on div "Undo" at bounding box center [280, 511] width 44 height 18
click at [29, 234] on div at bounding box center [26, 233] width 9 height 9
click at [287, 426] on div "Undo" at bounding box center [287, 510] width 18 height 7
click at [279, 426] on div "Undo" at bounding box center [280, 511] width 44 height 18
click at [281, 426] on div "Undo" at bounding box center [287, 510] width 18 height 7
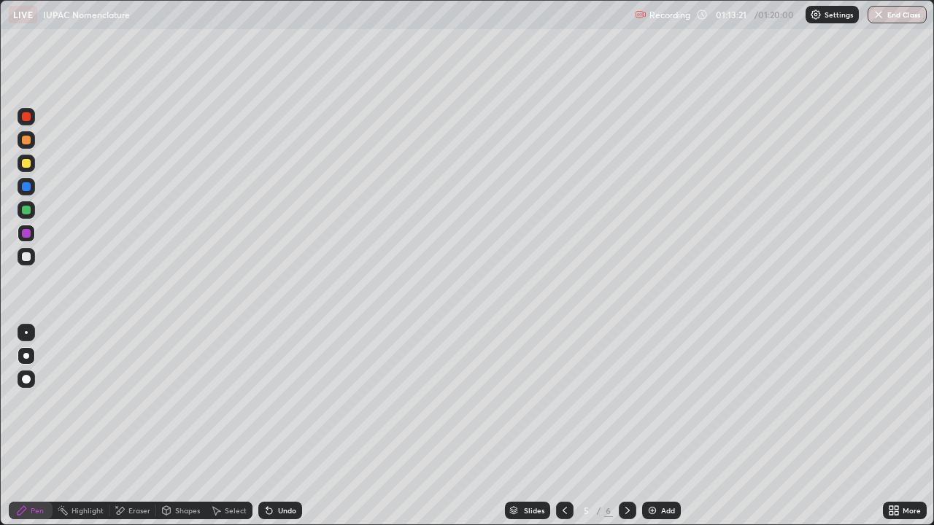
click at [285, 426] on div "Undo" at bounding box center [287, 510] width 18 height 7
click at [287, 426] on div "Undo" at bounding box center [287, 510] width 18 height 7
click at [282, 426] on div "Undo" at bounding box center [287, 510] width 18 height 7
click at [280, 426] on div "Undo" at bounding box center [287, 510] width 18 height 7
click at [282, 426] on div "Undo" at bounding box center [287, 510] width 18 height 7
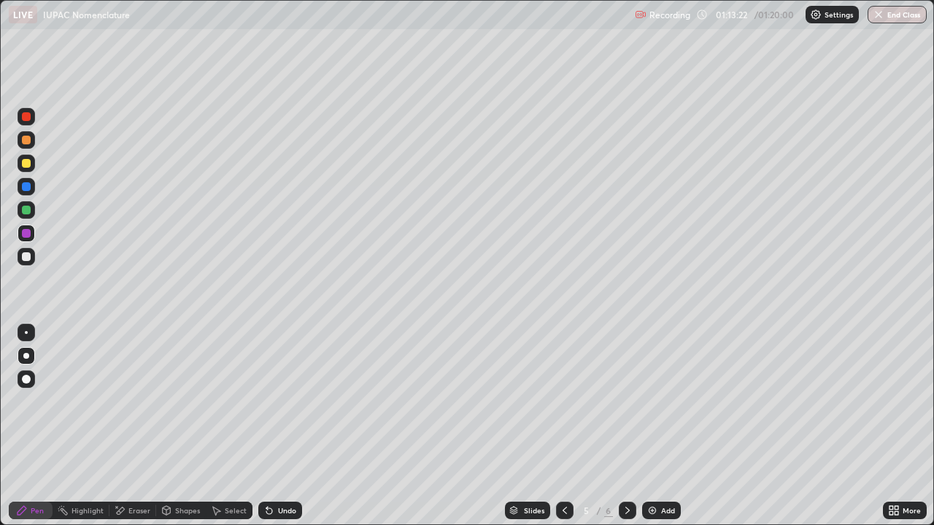
click at [282, 426] on div "Undo" at bounding box center [287, 510] width 18 height 7
click at [279, 426] on div "Undo" at bounding box center [287, 510] width 18 height 7
click at [663, 426] on div "Add" at bounding box center [661, 511] width 39 height 18
click at [182, 426] on div "Shapes" at bounding box center [187, 510] width 25 height 7
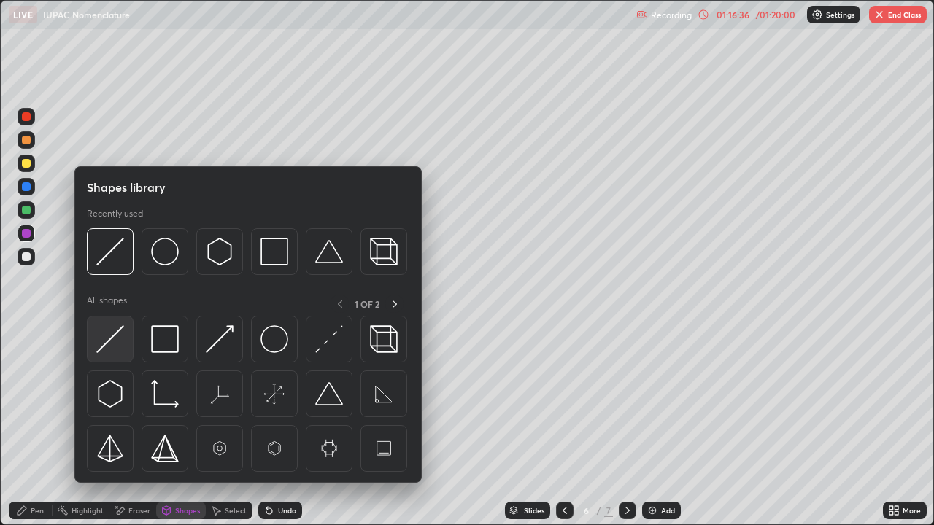
click at [119, 338] on img at bounding box center [110, 339] width 28 height 28
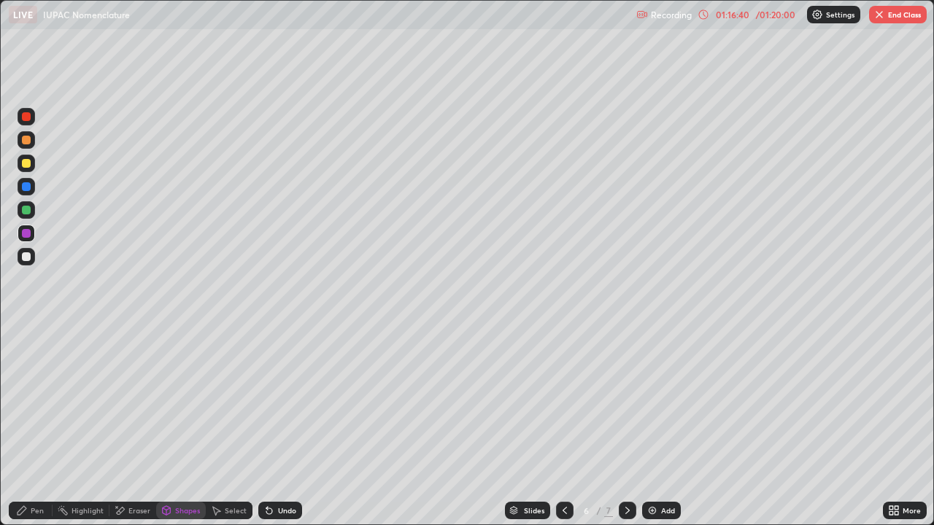
click at [33, 426] on div "Pen" at bounding box center [37, 510] width 13 height 7
click at [32, 141] on div at bounding box center [27, 140] width 18 height 18
click at [284, 426] on div "Undo" at bounding box center [280, 511] width 44 height 18
click at [271, 426] on div "Undo" at bounding box center [277, 510] width 50 height 29
click at [270, 426] on div "Undo" at bounding box center [280, 511] width 44 height 18
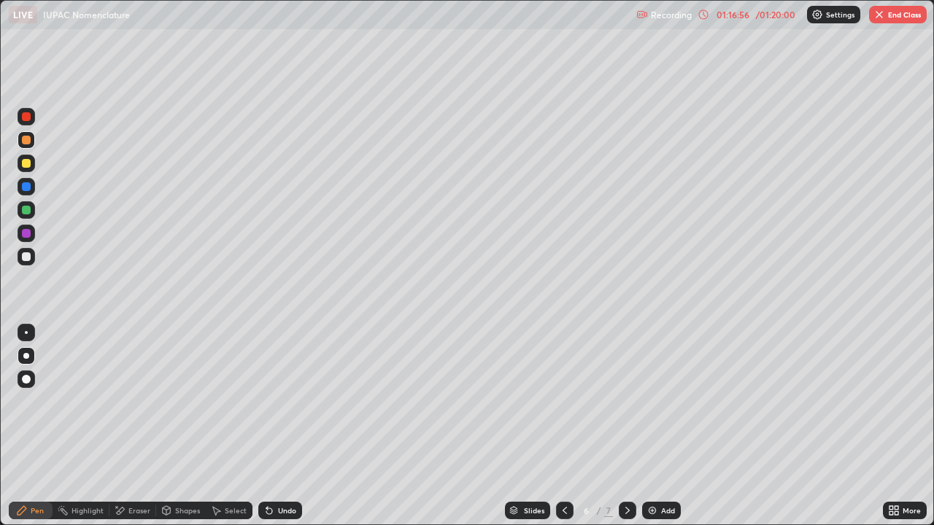
click at [274, 426] on div "Undo" at bounding box center [280, 511] width 44 height 18
click at [285, 426] on div "Undo" at bounding box center [280, 511] width 44 height 18
click at [281, 426] on div "Undo" at bounding box center [280, 511] width 44 height 18
click at [279, 426] on div "Undo" at bounding box center [280, 511] width 44 height 18
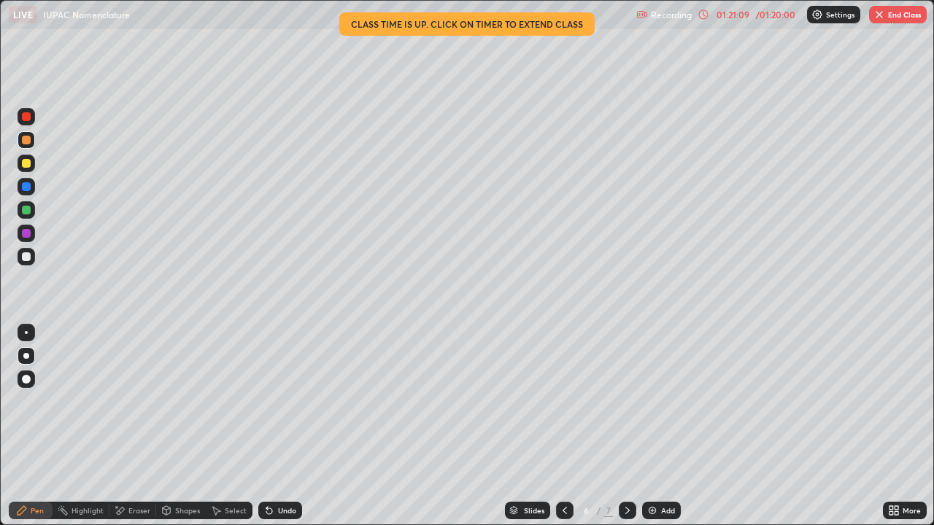
click at [886, 15] on button "End Class" at bounding box center [898, 15] width 58 height 18
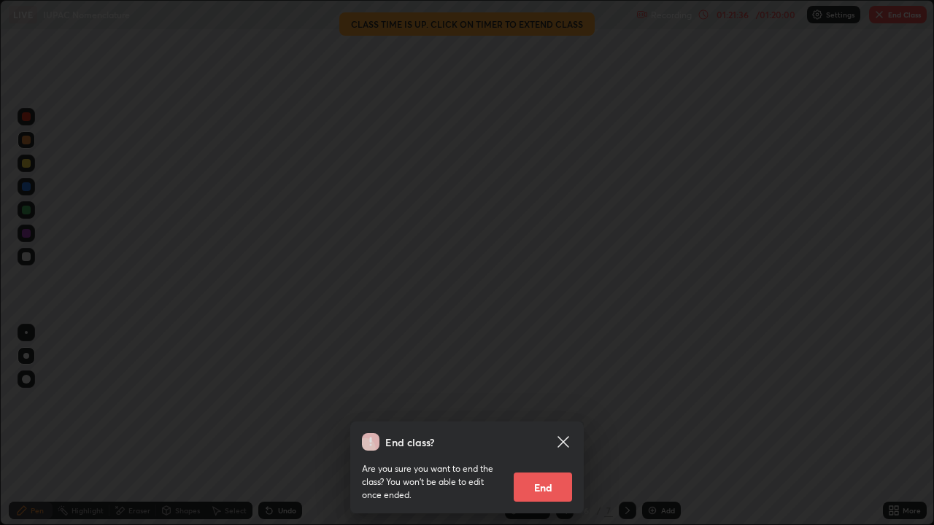
click at [538, 426] on button "End" at bounding box center [543, 487] width 58 height 29
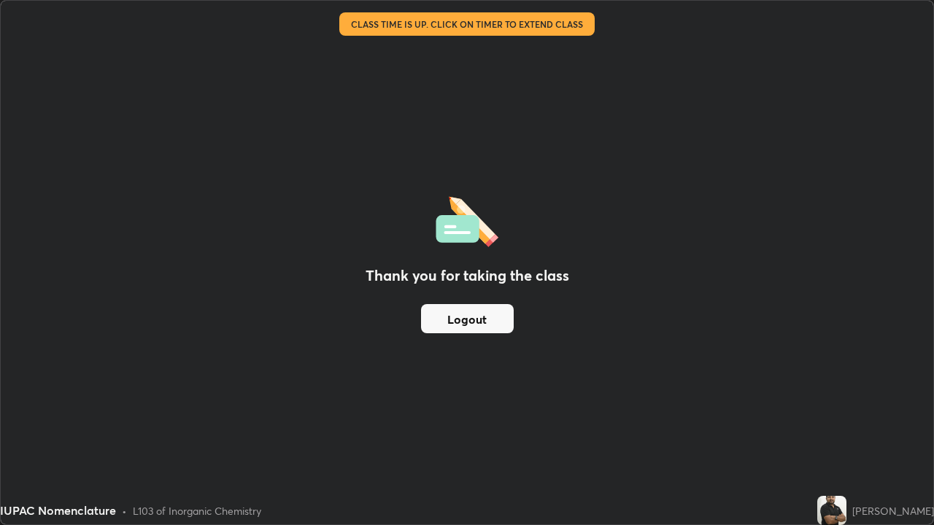
click at [790, 265] on div "Thank you for taking the class Logout" at bounding box center [467, 263] width 932 height 524
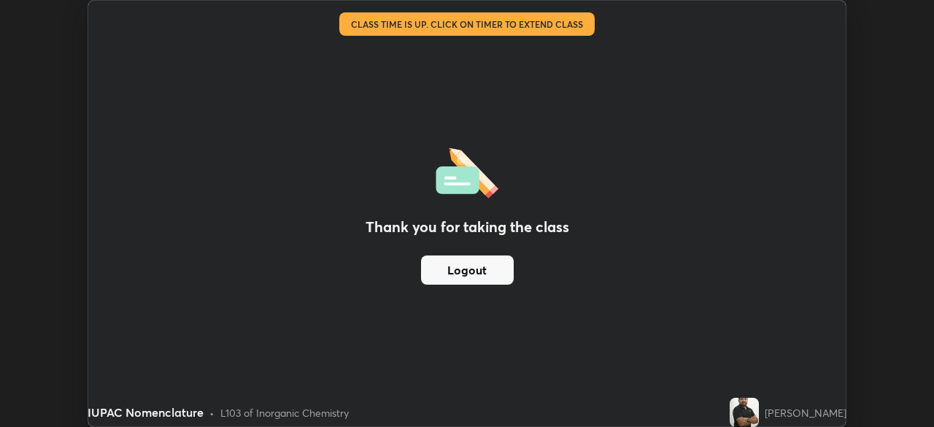
scroll to position [72538, 72031]
